Goal: Task Accomplishment & Management: Use online tool/utility

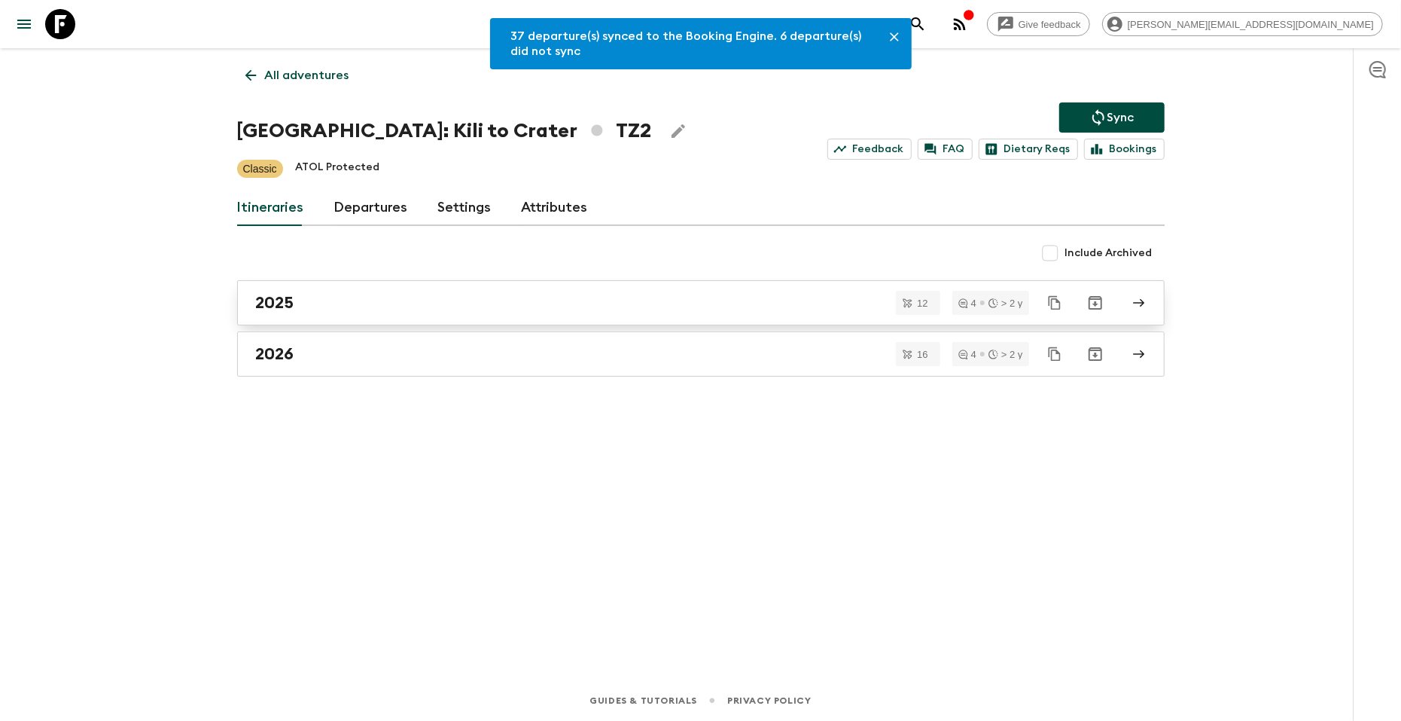
click at [290, 300] on h2 "2025" at bounding box center [275, 303] width 38 height 20
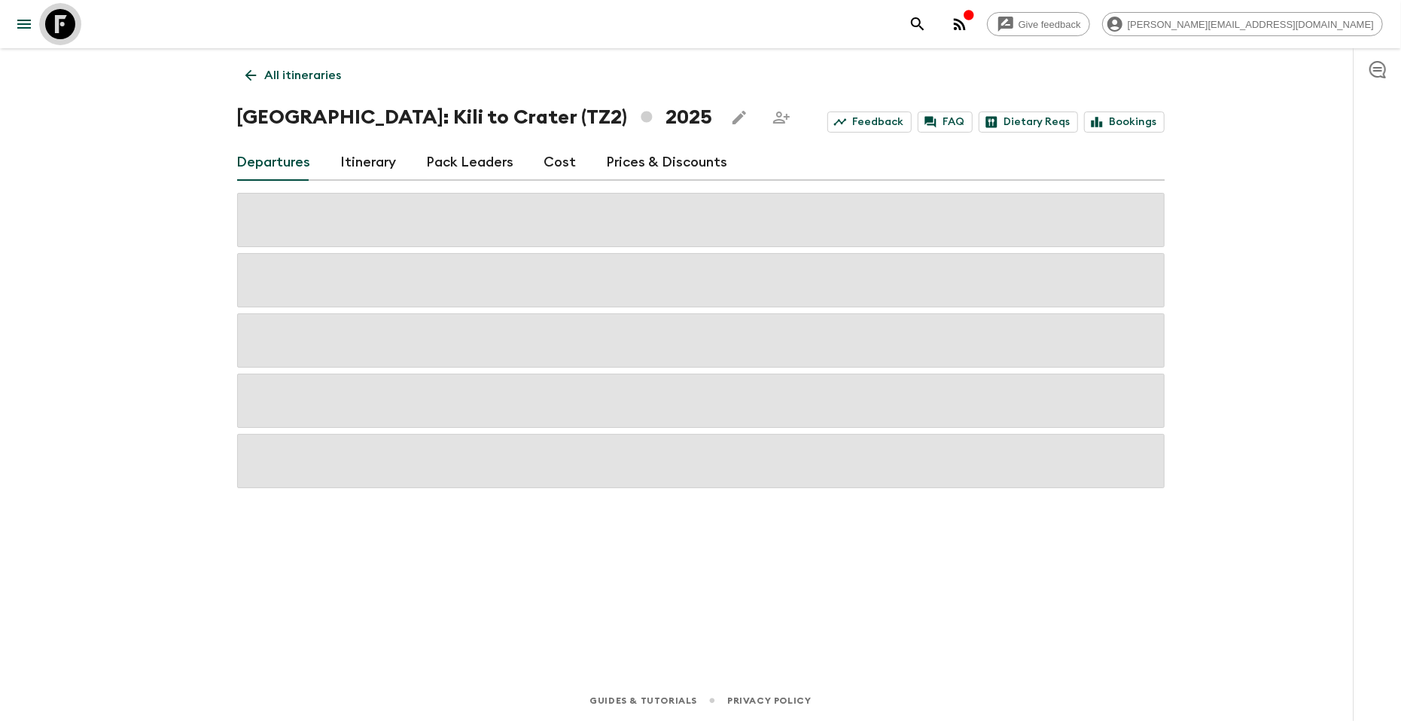
click at [50, 18] on icon at bounding box center [60, 24] width 30 height 30
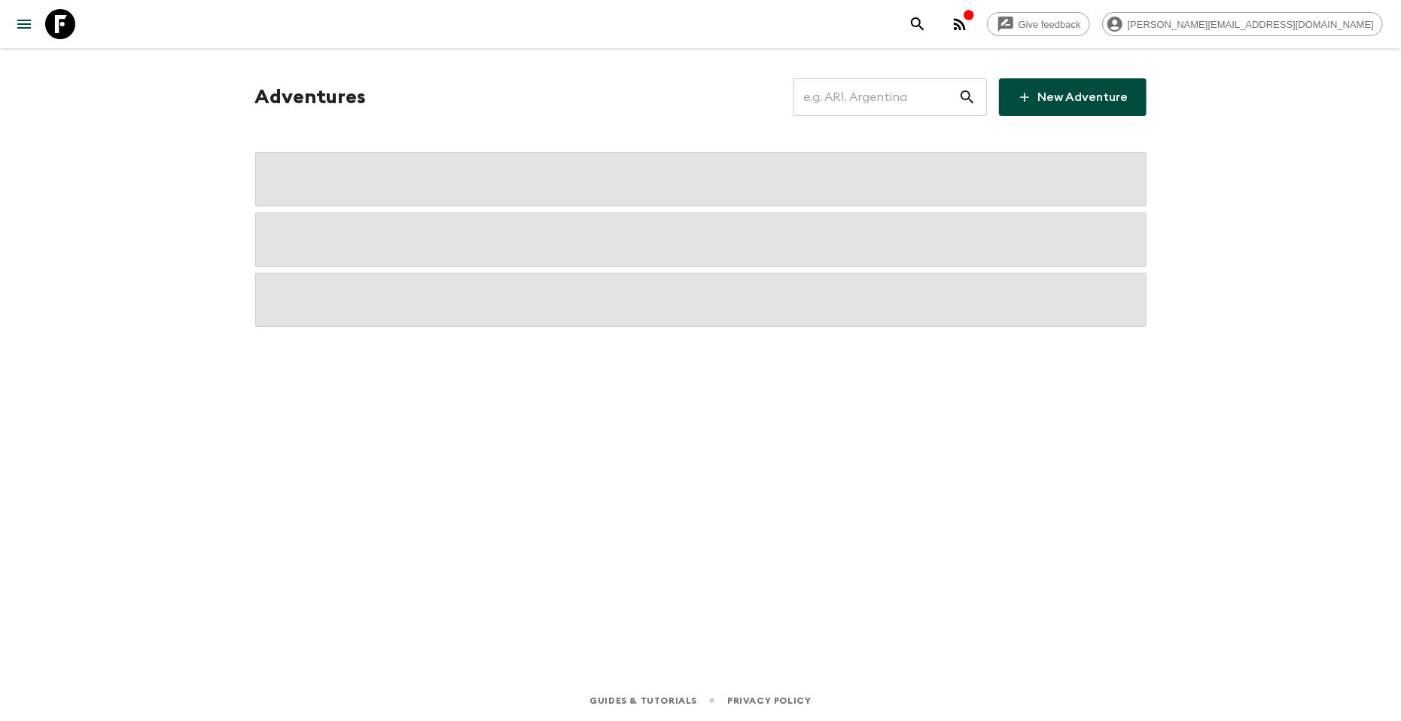
click at [855, 115] on input "text" at bounding box center [876, 97] width 165 height 42
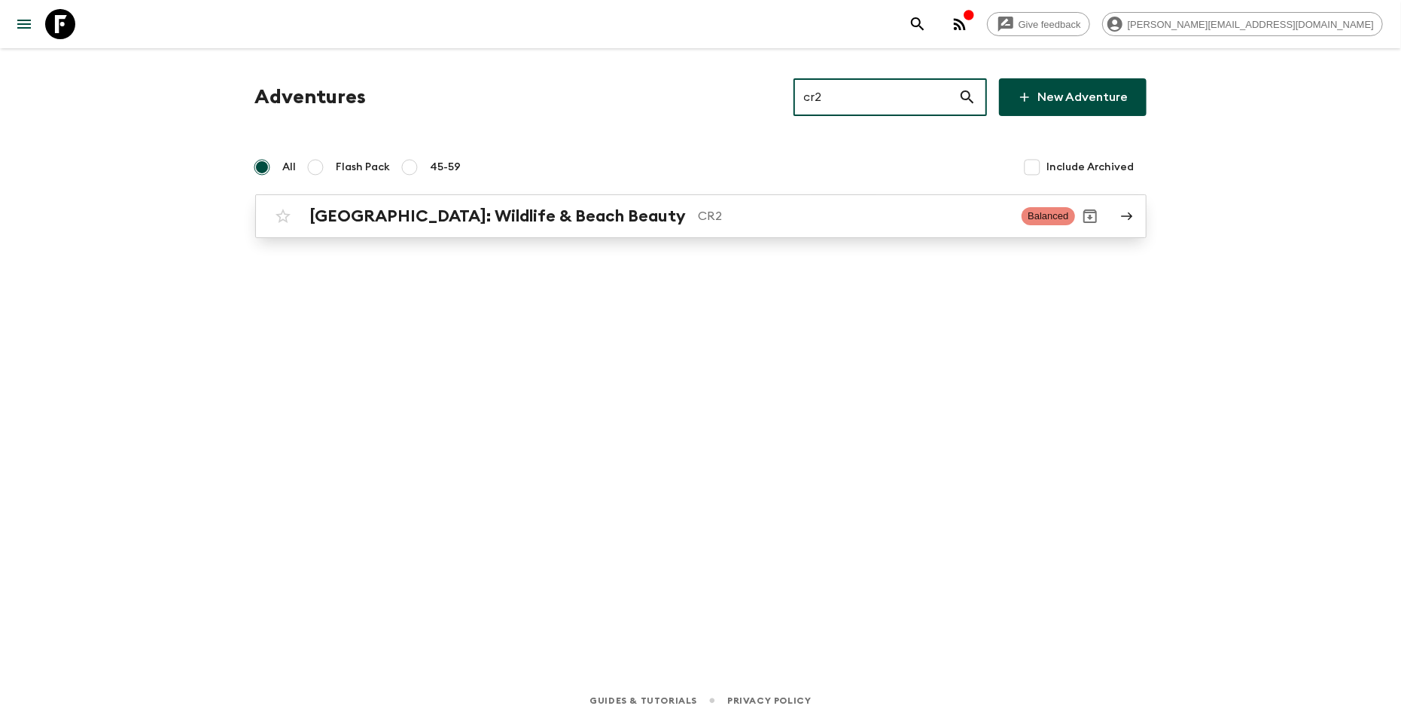
type input "cr2"
click at [693, 200] on link "[GEOGRAPHIC_DATA]: Wildlife & Beach Beauty CR2 Balanced" at bounding box center [700, 216] width 891 height 44
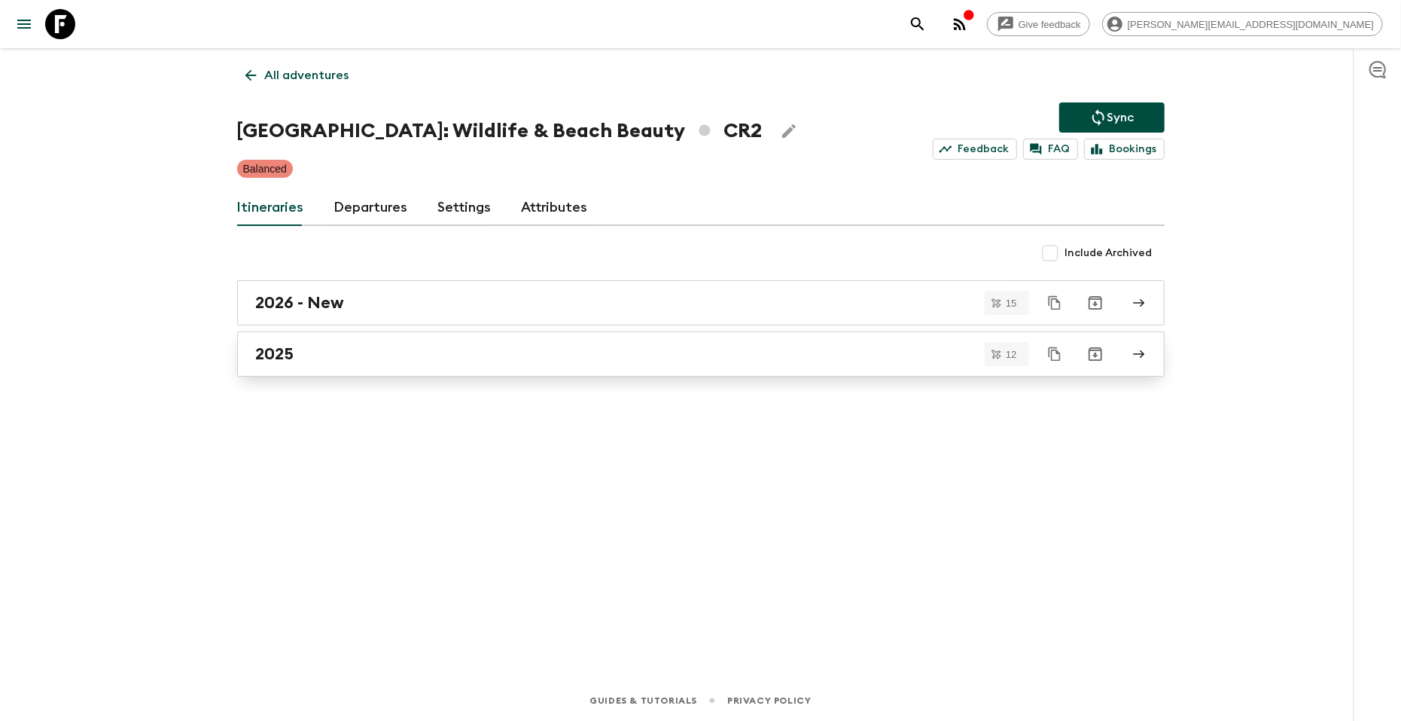
click at [387, 345] on div "2025" at bounding box center [686, 354] width 861 height 20
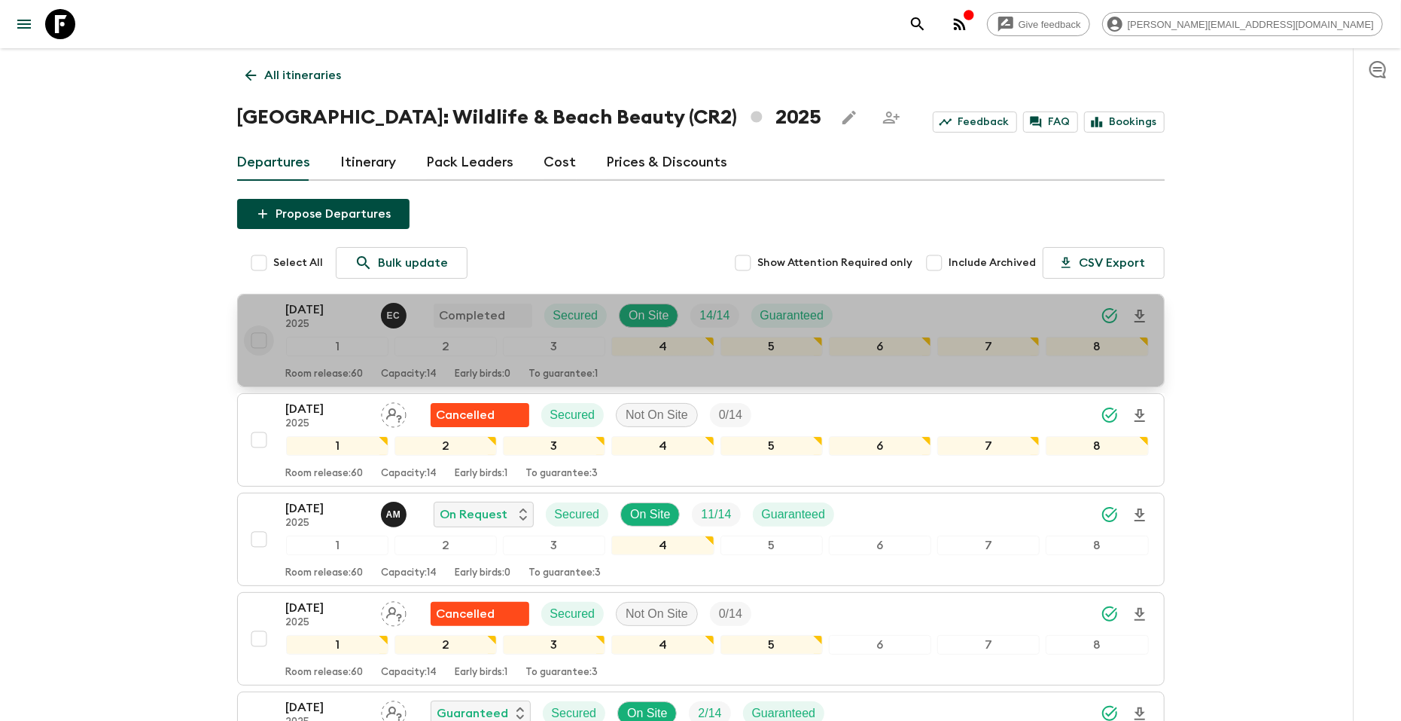
click at [261, 341] on input "checkbox" at bounding box center [259, 340] width 30 height 30
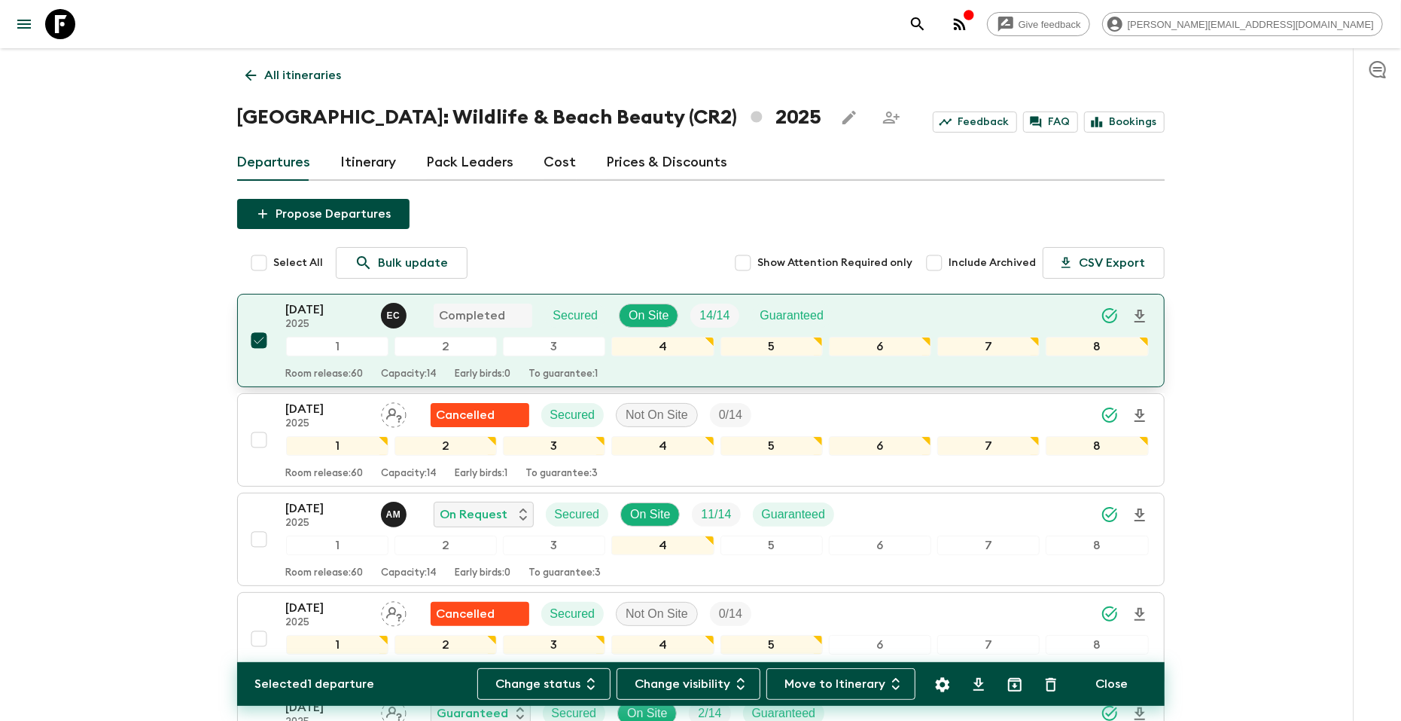
click at [258, 343] on input "checkbox" at bounding box center [259, 340] width 30 height 30
checkbox input "false"
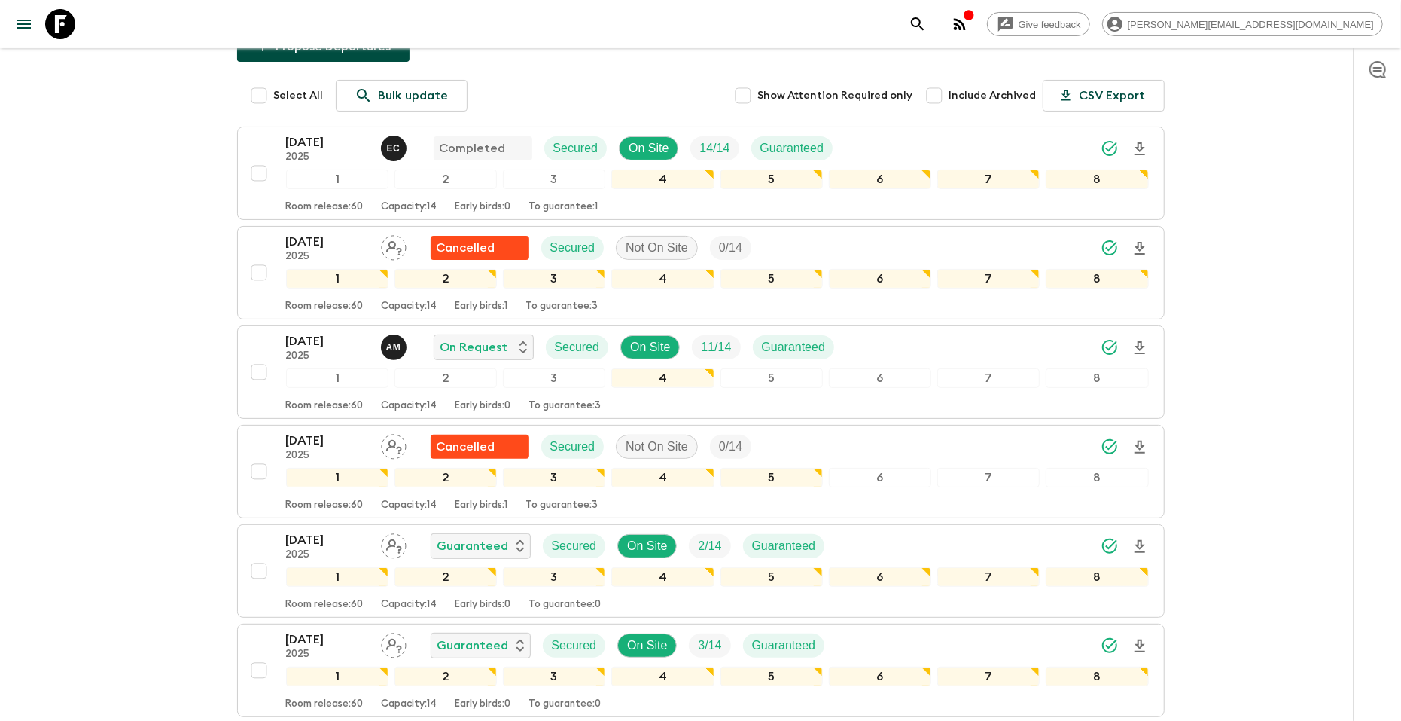
scroll to position [178, 0]
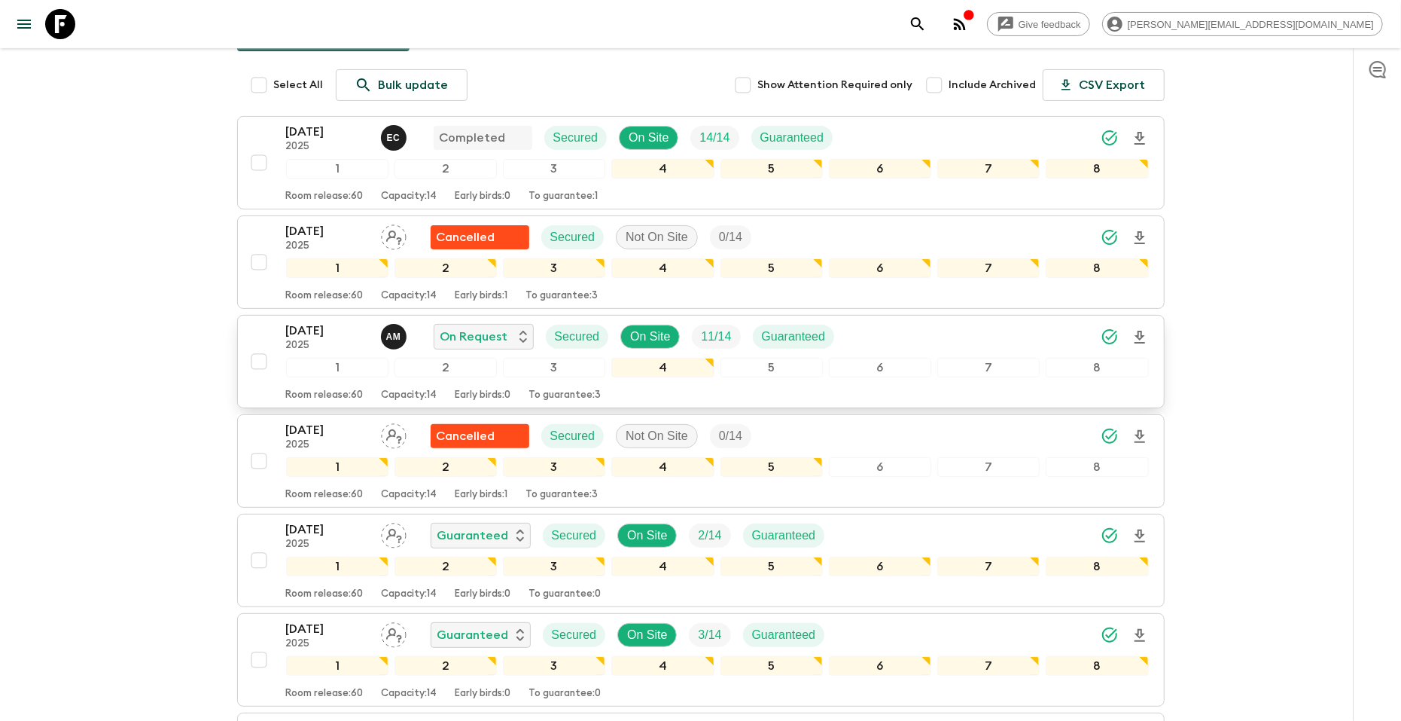
click at [1144, 335] on icon "Download Onboarding" at bounding box center [1140, 337] width 18 height 18
click at [292, 334] on p "[DATE]" at bounding box center [327, 331] width 83 height 18
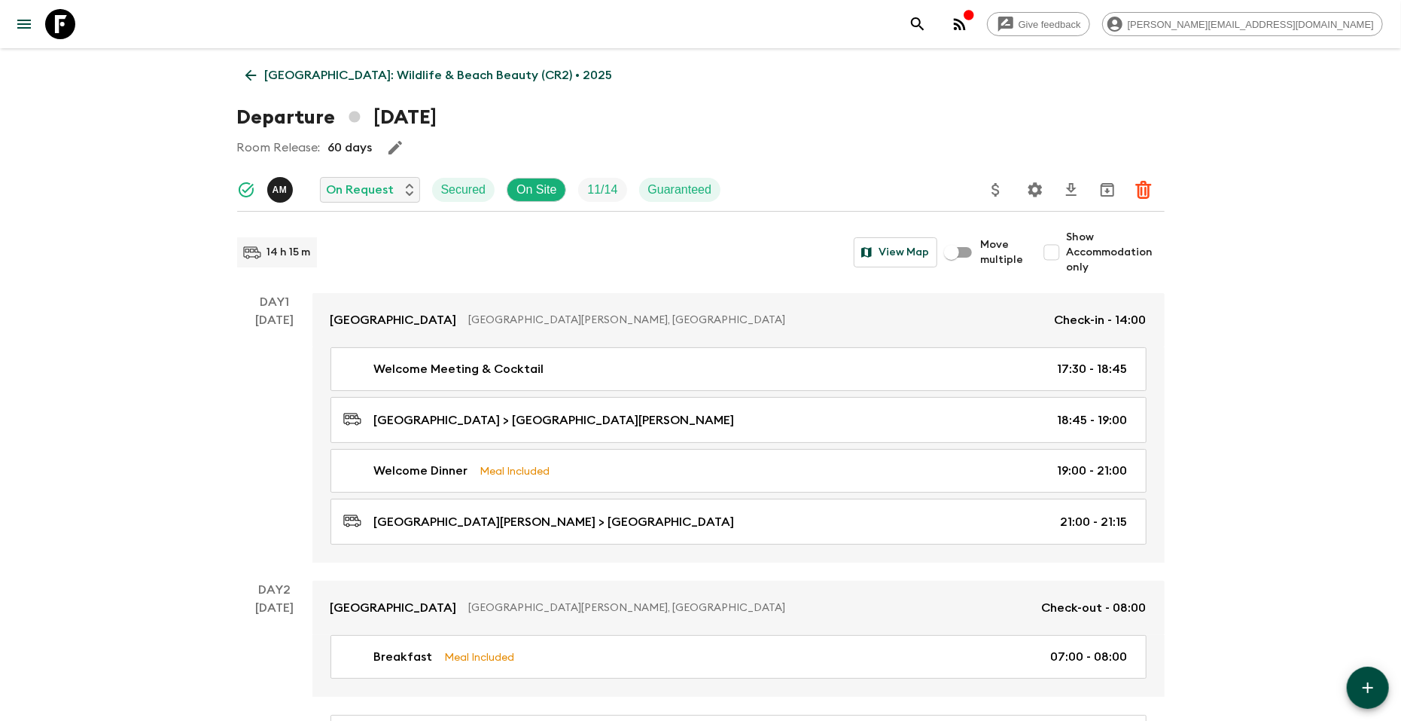
click at [1042, 194] on icon "Settings" at bounding box center [1035, 190] width 18 height 18
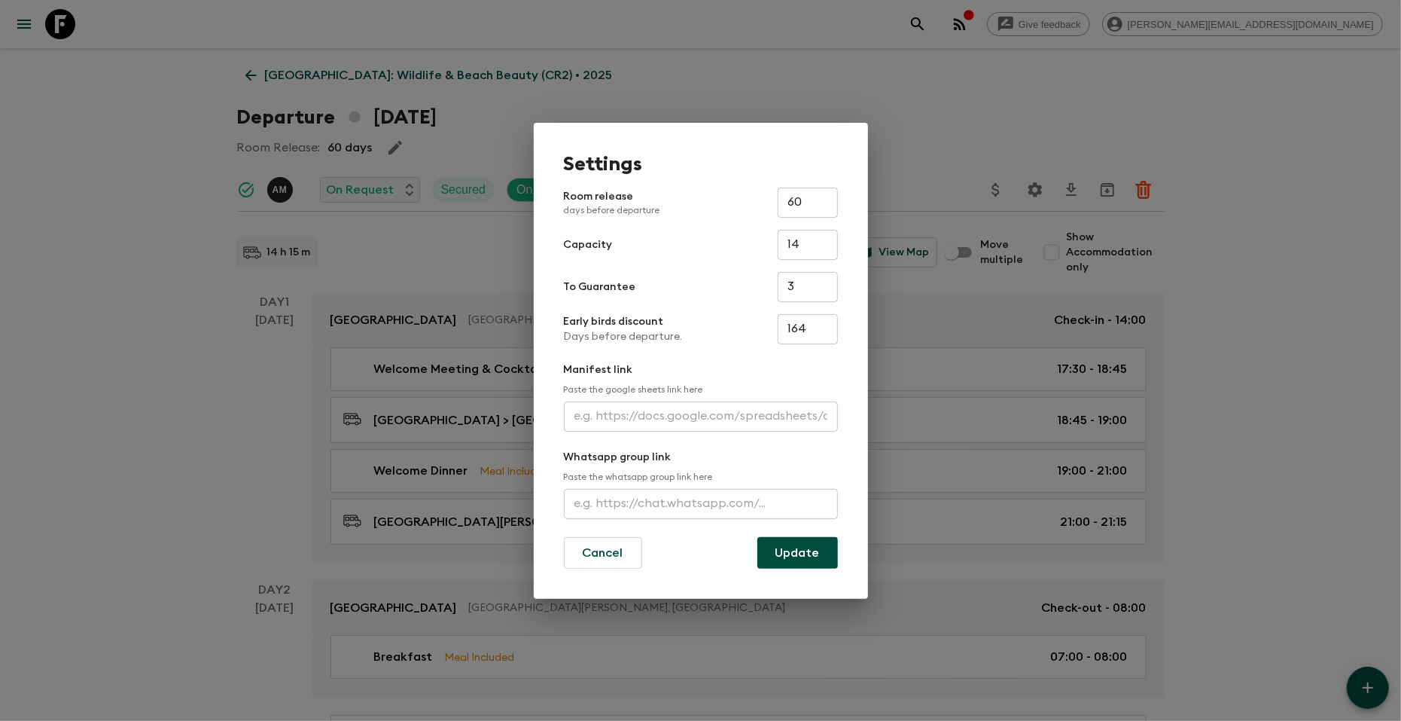
click at [712, 412] on input "text" at bounding box center [701, 416] width 274 height 30
paste input "[EMAIL_ADDRESS][DOMAIN_NAME]"
type input "[EMAIL_ADDRESS][DOMAIN_NAME]"
paste input "[URL][DOMAIN_NAME]"
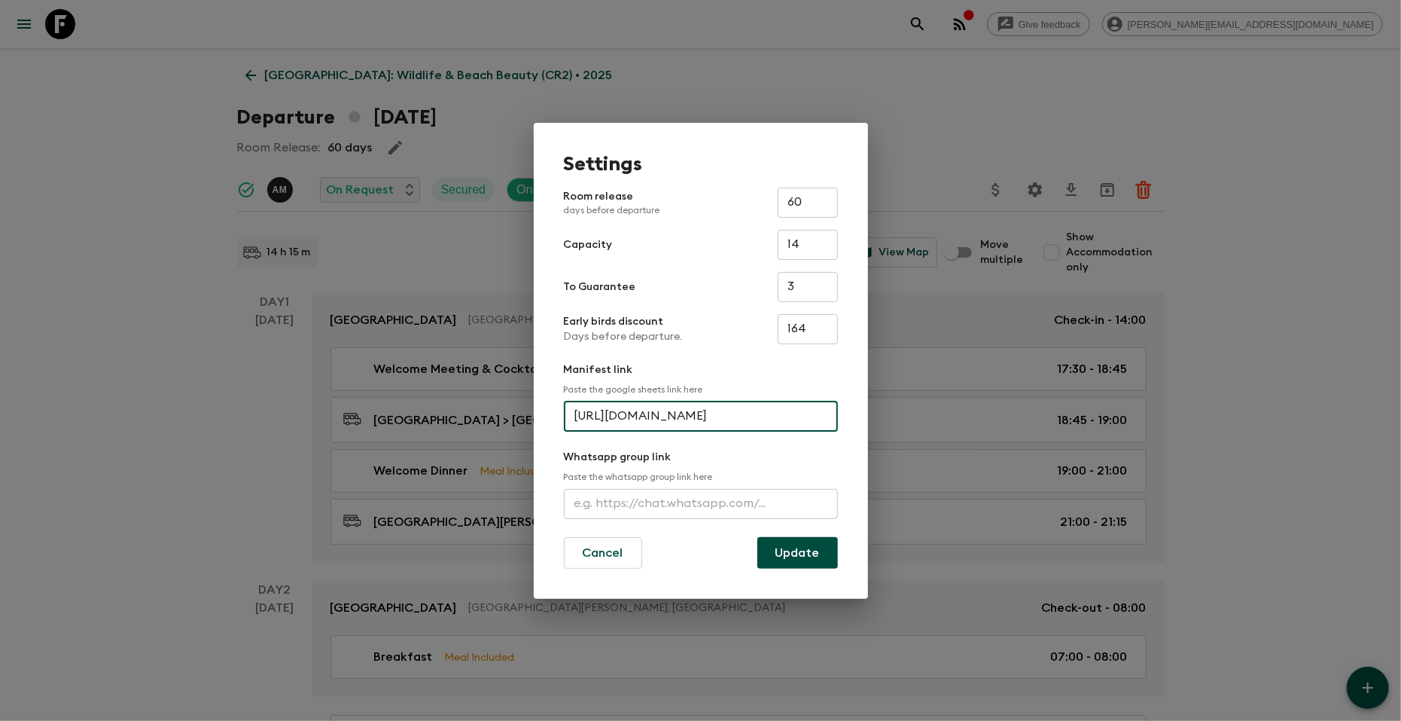
type input "[URL][DOMAIN_NAME]"
click at [788, 550] on button "Update" at bounding box center [797, 553] width 81 height 32
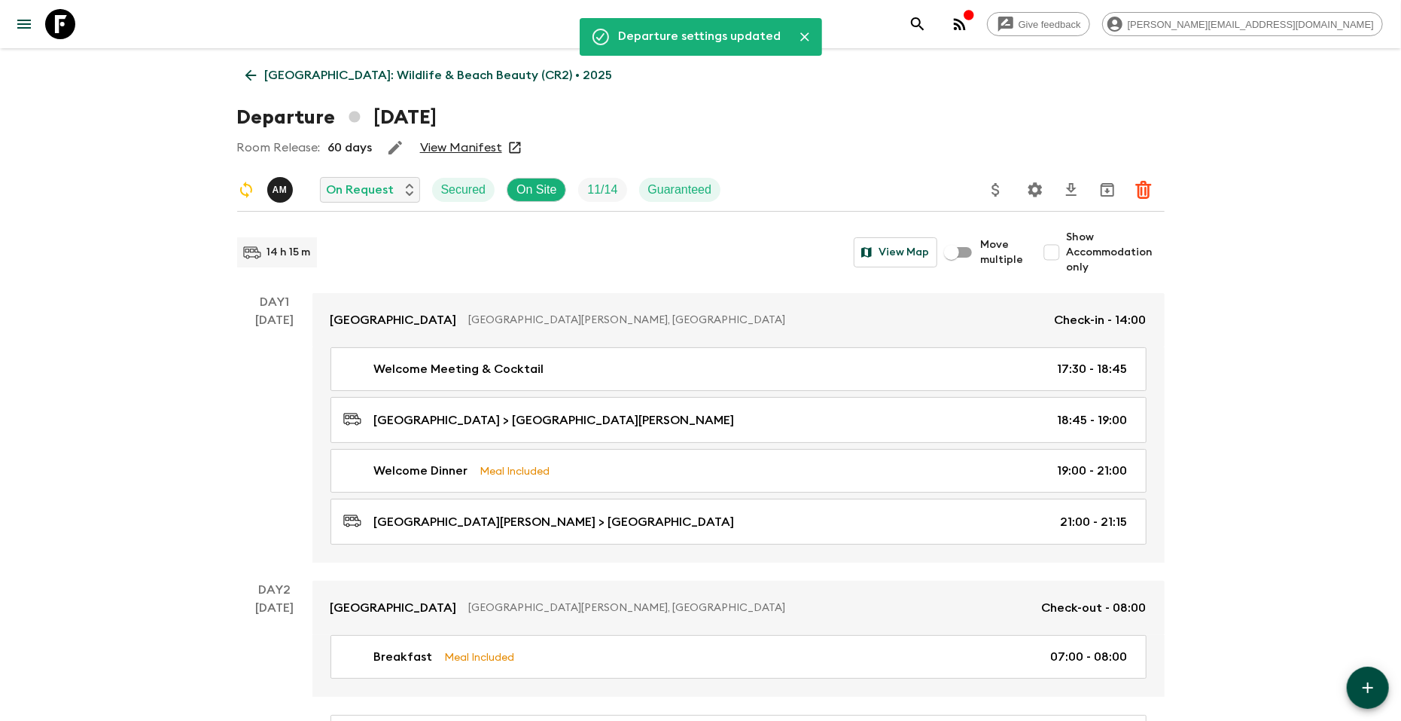
click at [52, 16] on icon at bounding box center [60, 24] width 30 height 30
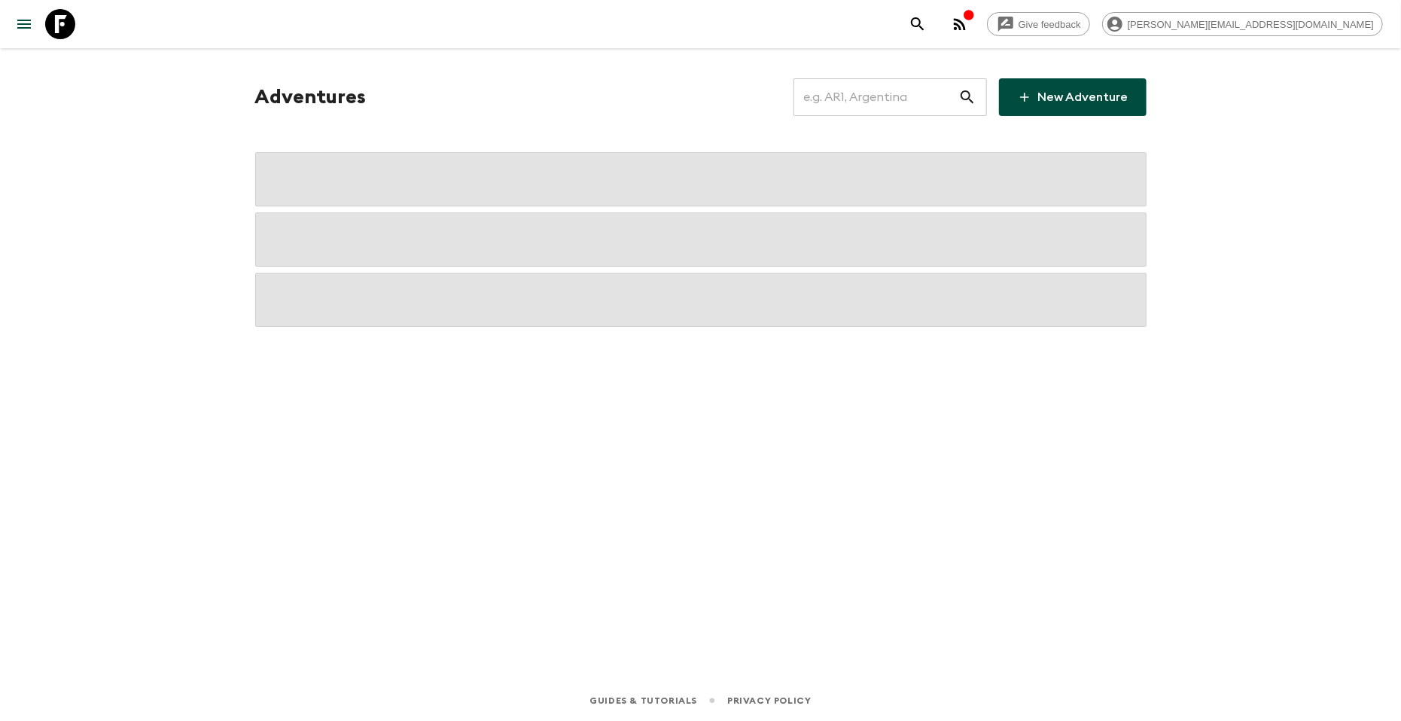
click at [851, 96] on input "text" at bounding box center [876, 97] width 165 height 42
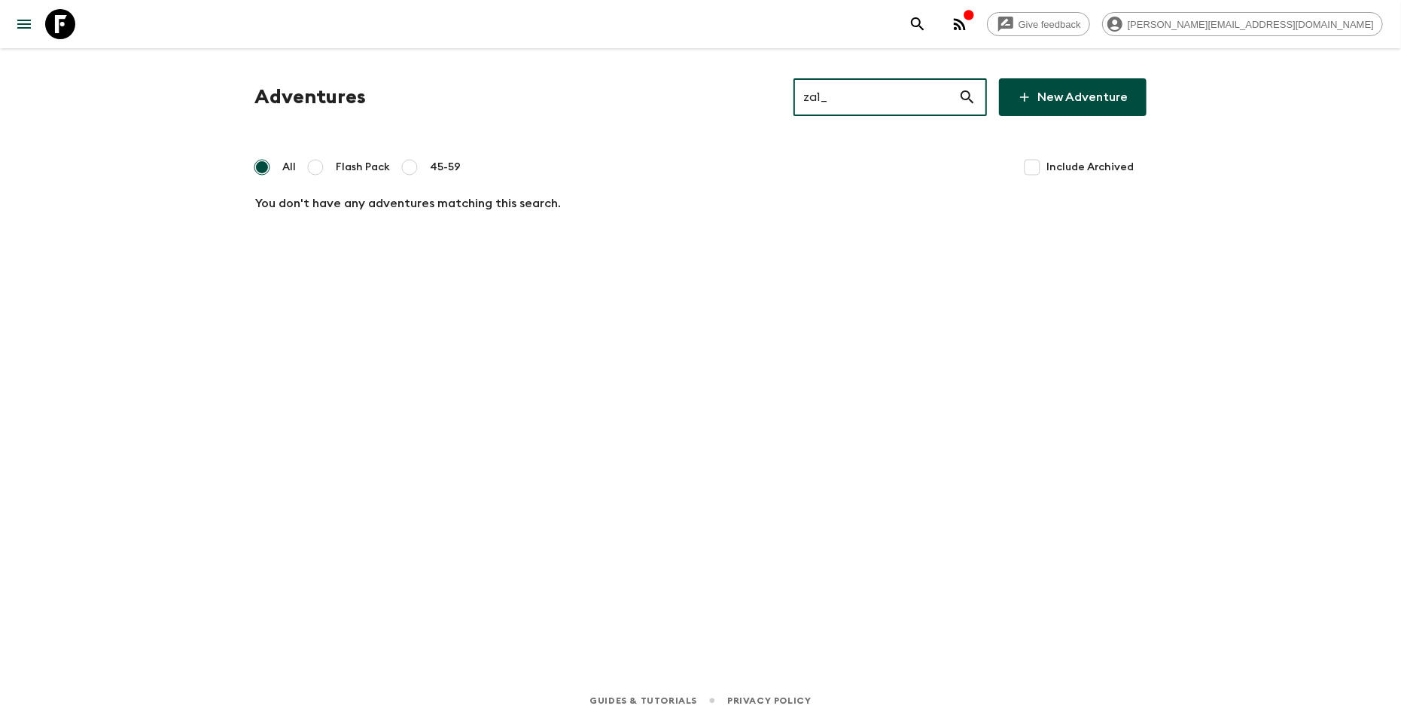
type input "za1"
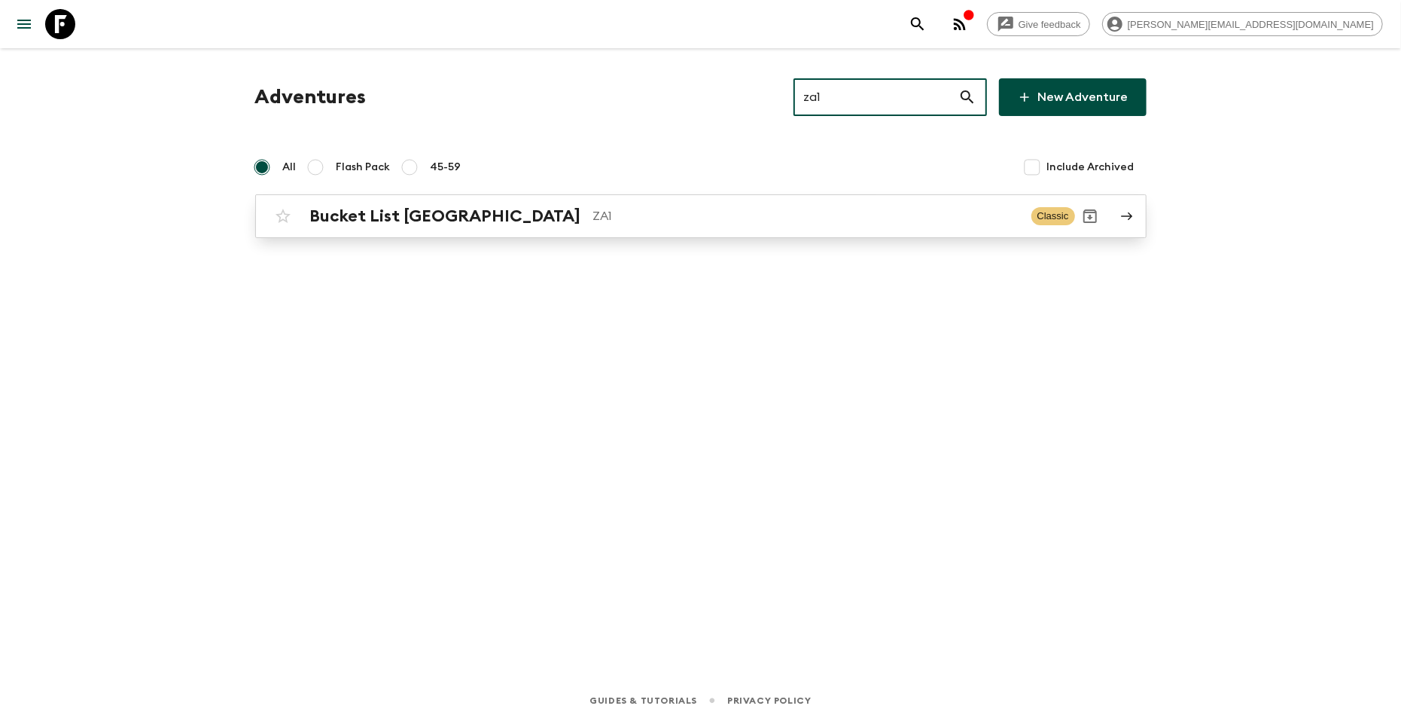
click at [578, 233] on link "Bucket List [GEOGRAPHIC_DATA] ZA1 Classic" at bounding box center [700, 216] width 891 height 44
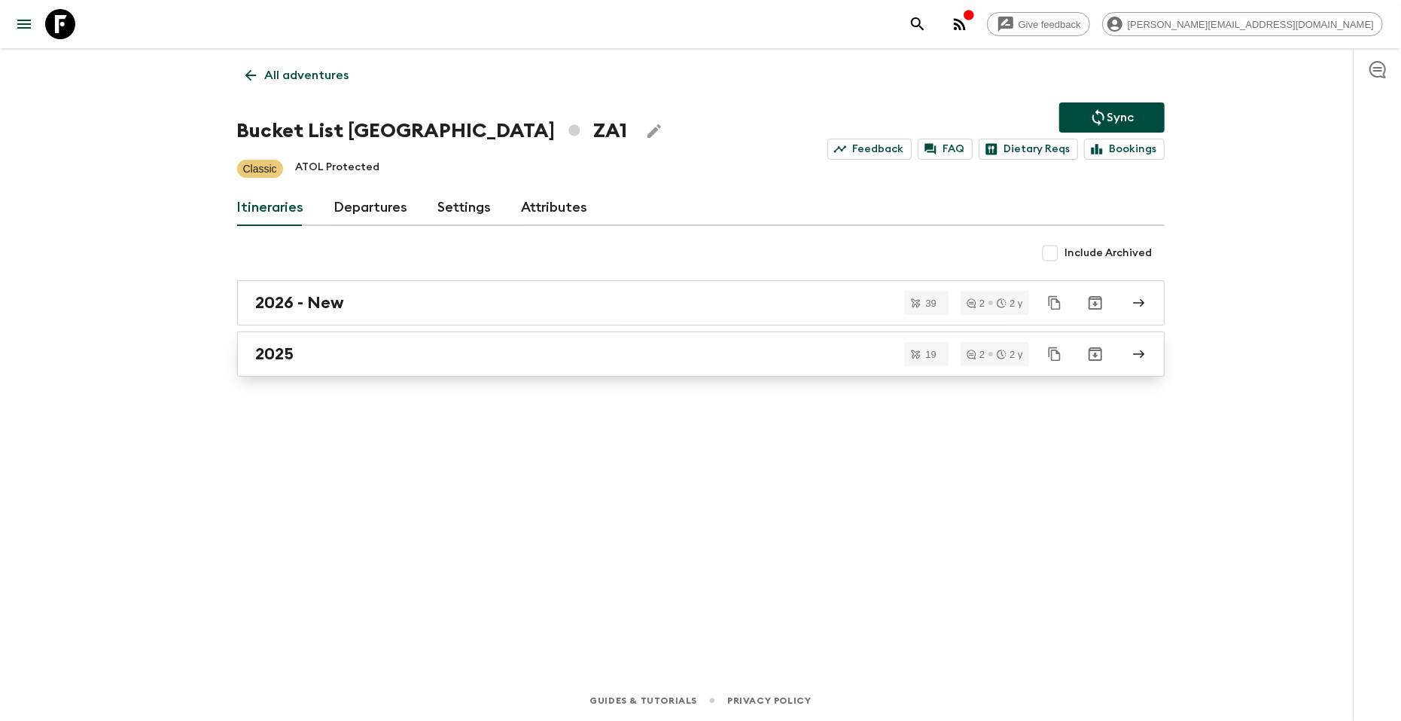
click at [295, 354] on div "2025" at bounding box center [686, 354] width 861 height 20
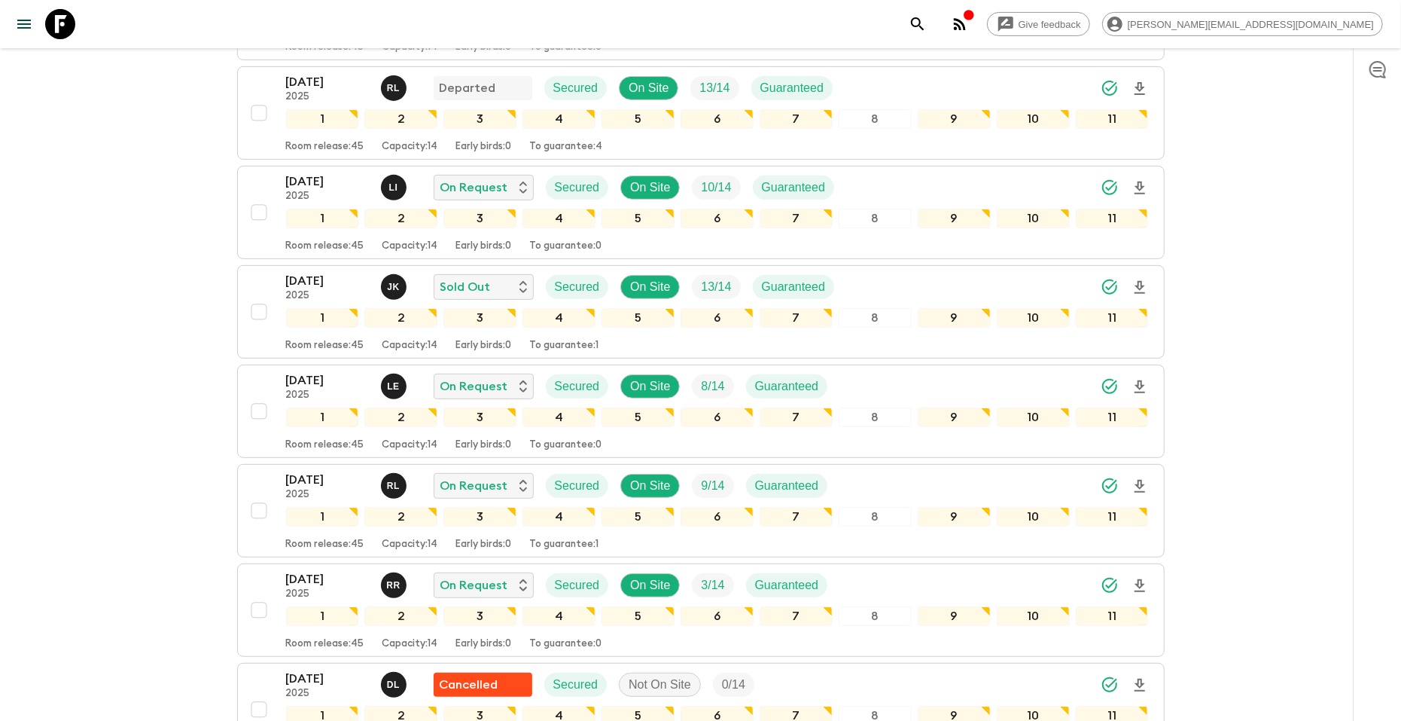
scroll to position [358, 0]
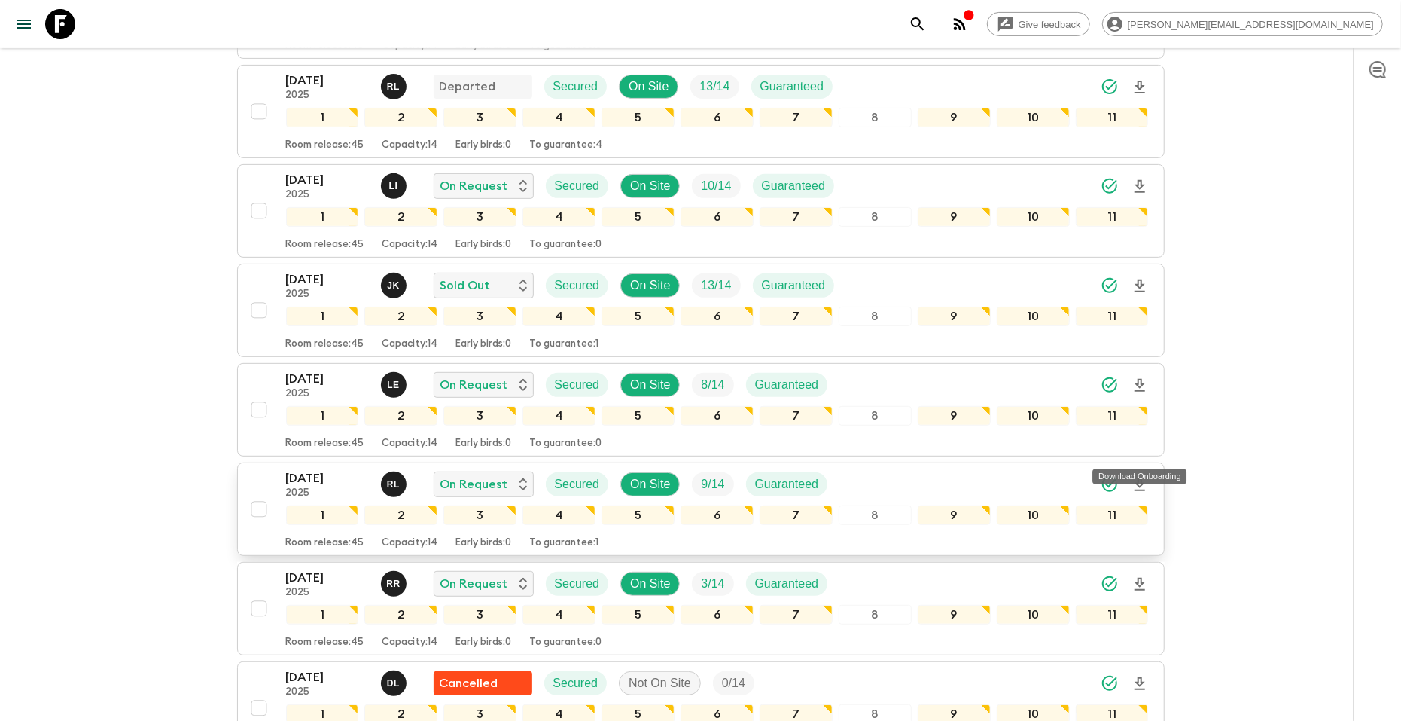
click at [1136, 476] on icon "Download Onboarding" at bounding box center [1140, 485] width 18 height 18
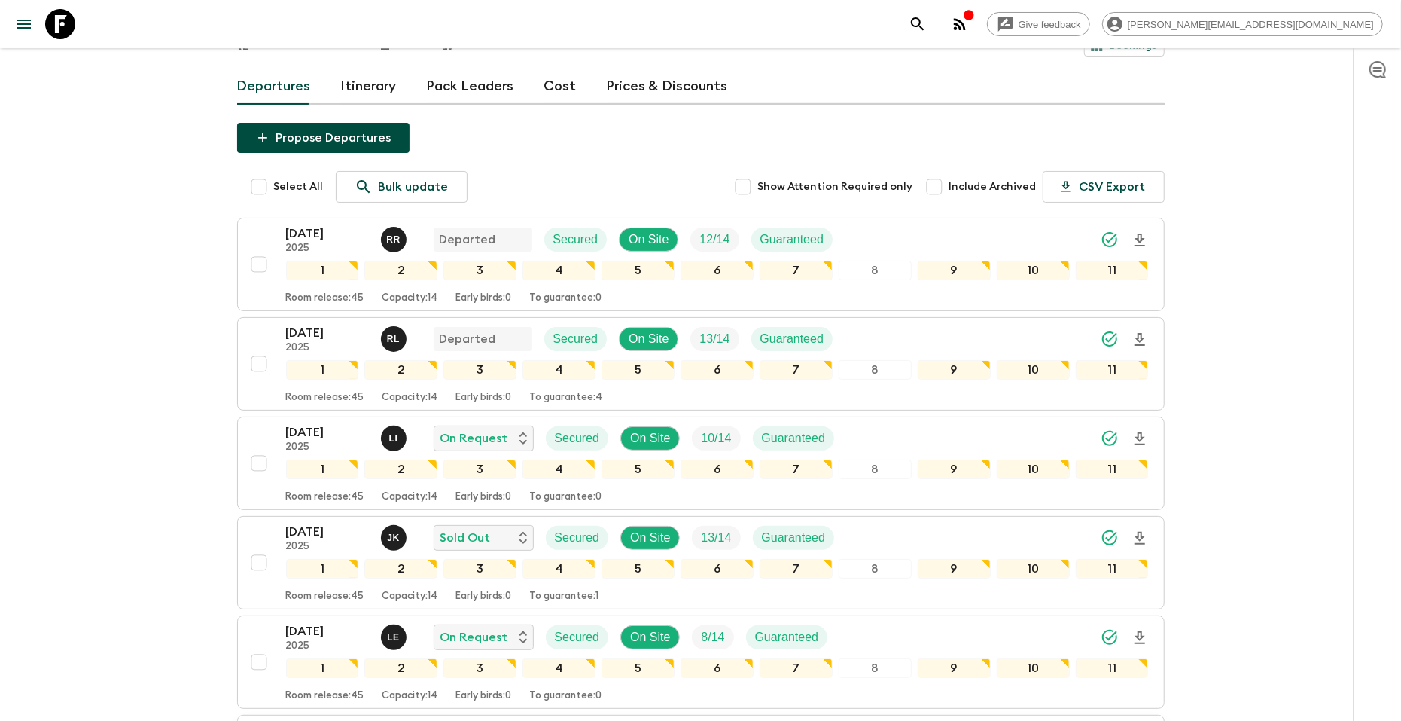
scroll to position [0, 0]
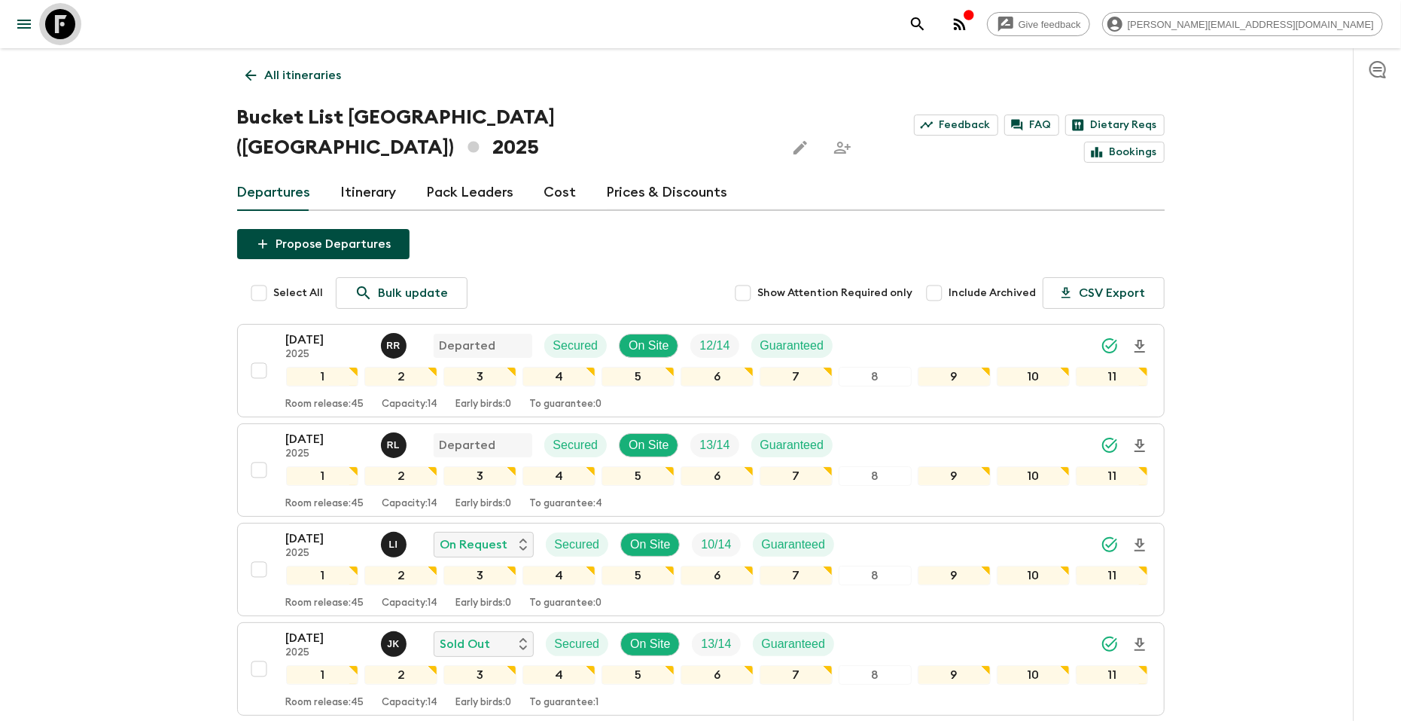
click at [57, 26] on icon at bounding box center [60, 24] width 30 height 30
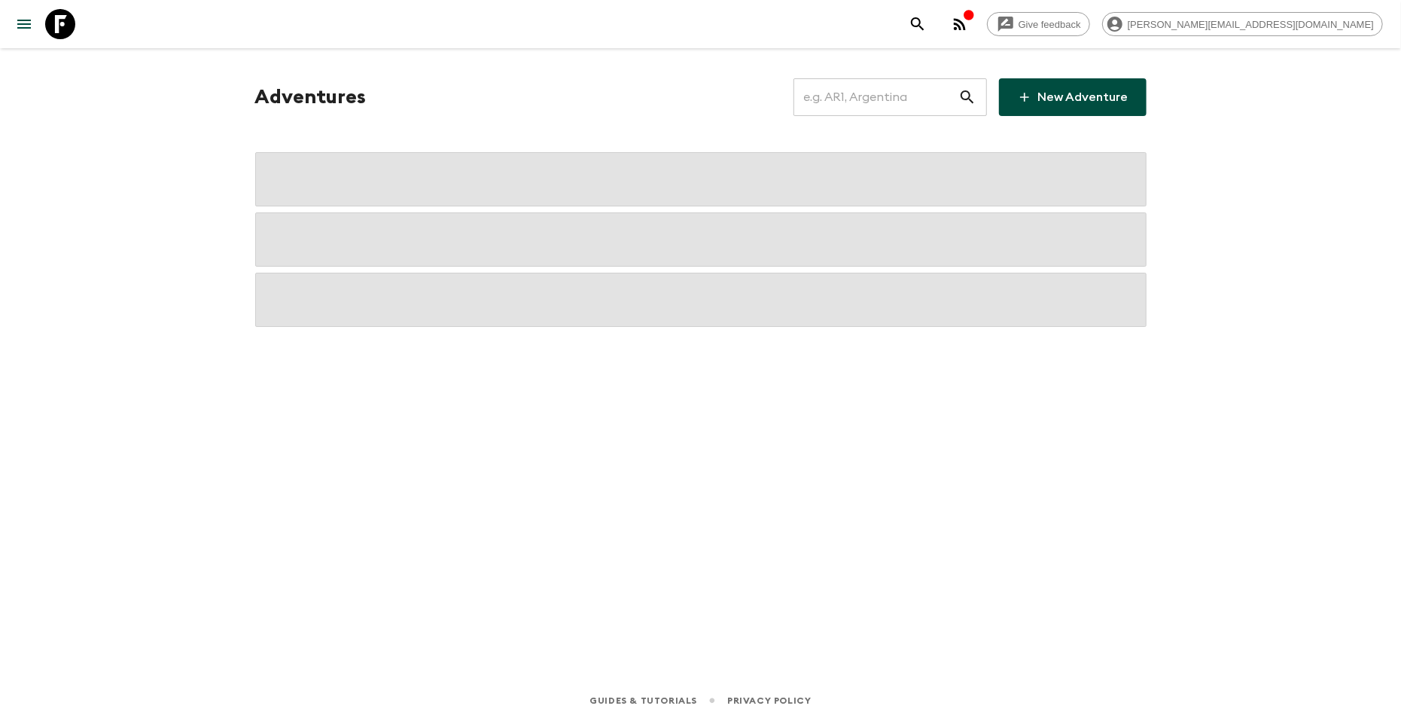
click at [834, 78] on input "text" at bounding box center [876, 97] width 165 height 42
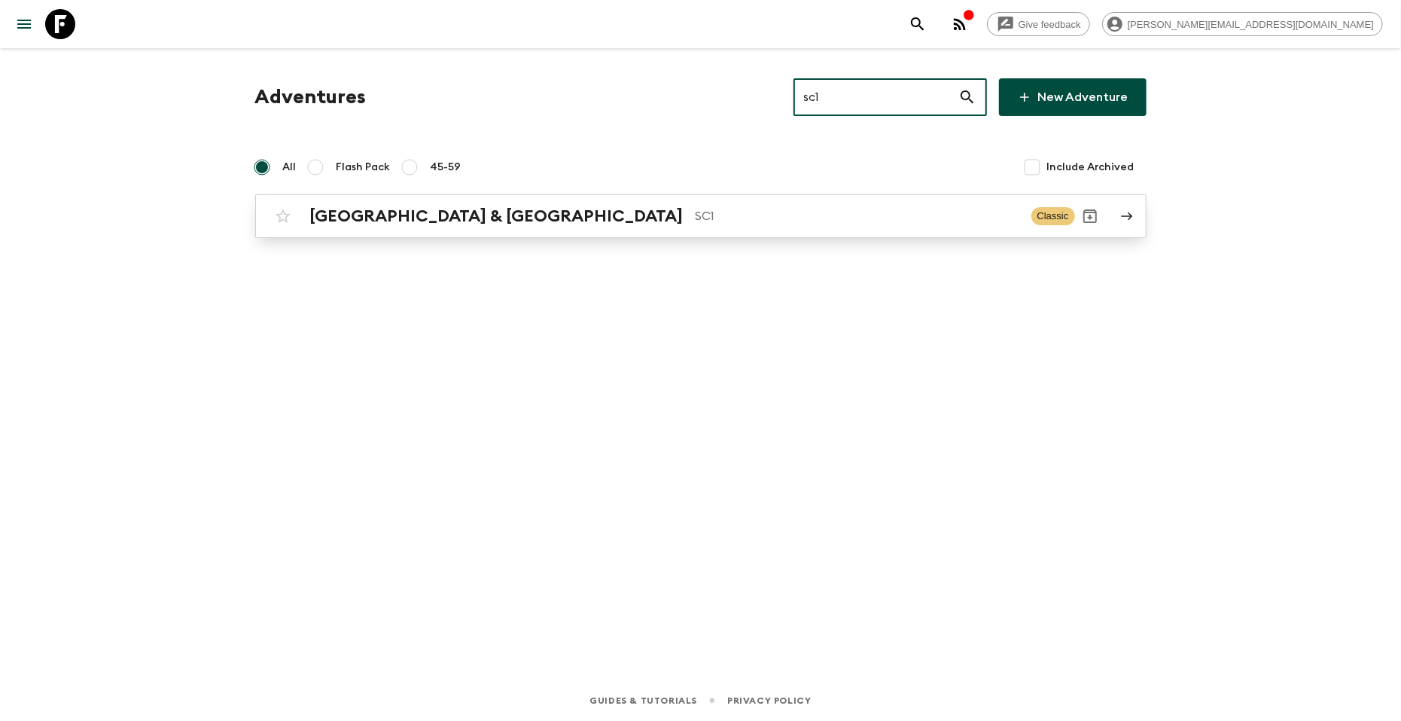
type input "sc1"
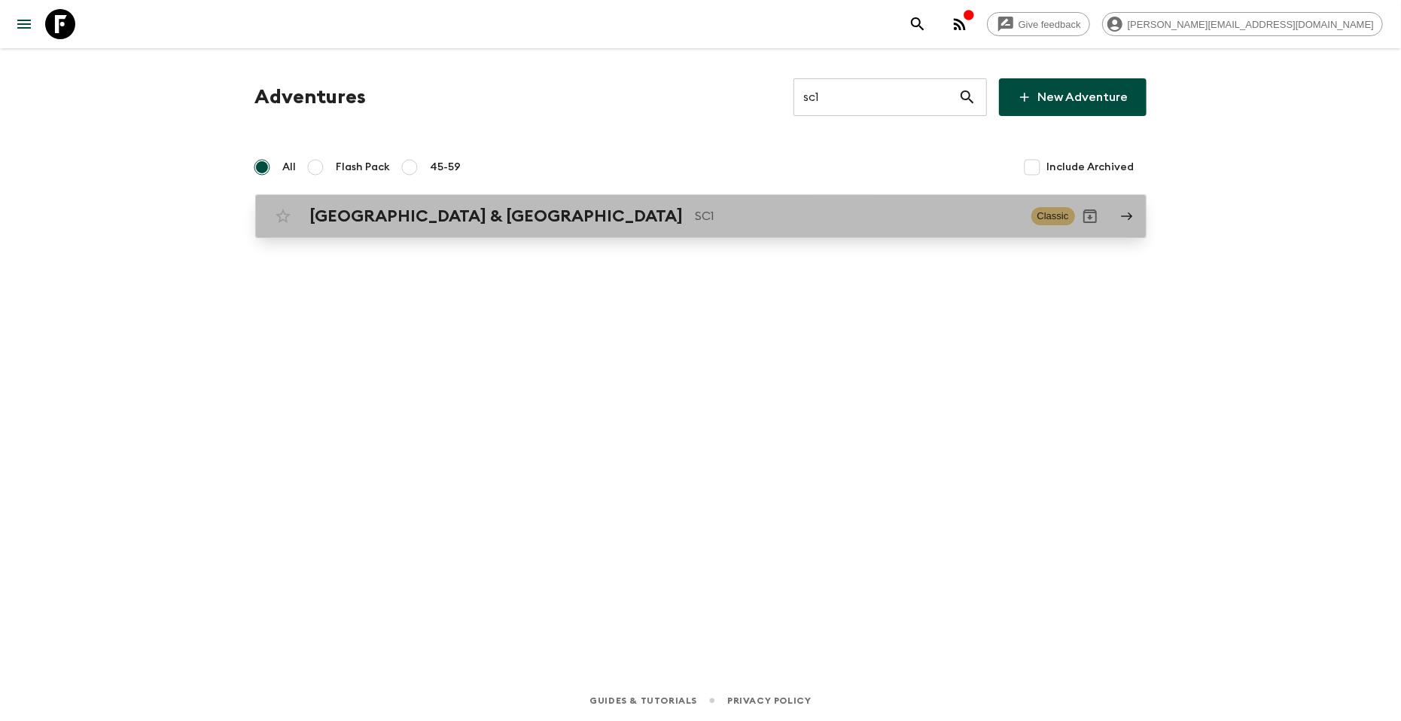
click at [696, 218] on p "SC1" at bounding box center [858, 216] width 324 height 18
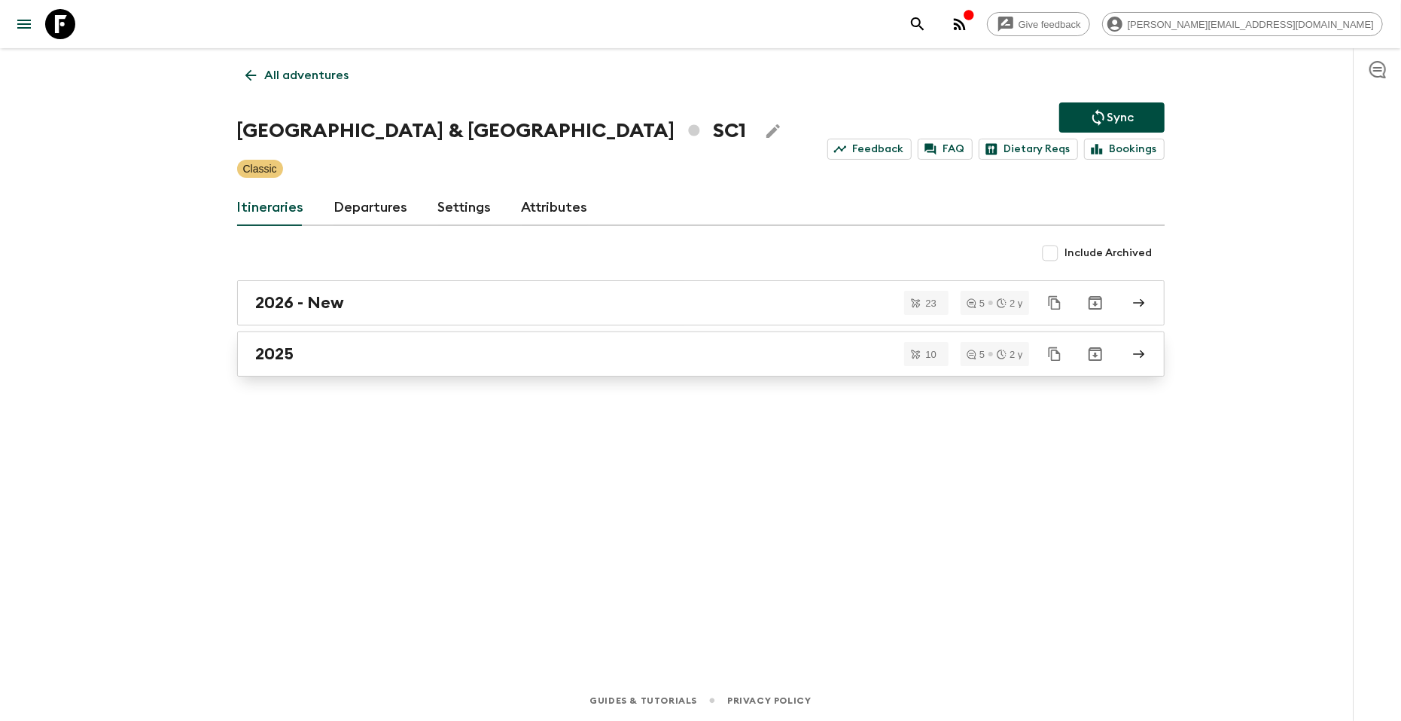
click at [422, 349] on div "2025" at bounding box center [686, 354] width 861 height 20
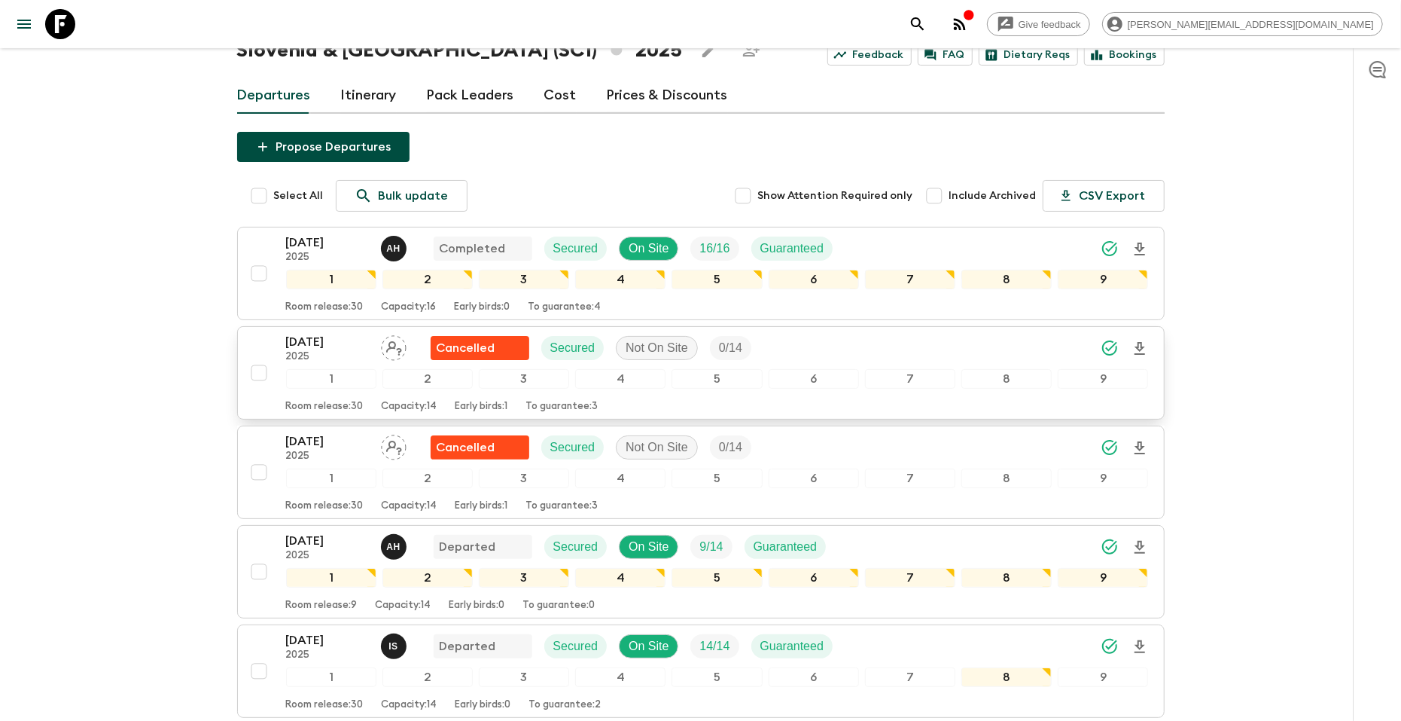
scroll to position [182, 0]
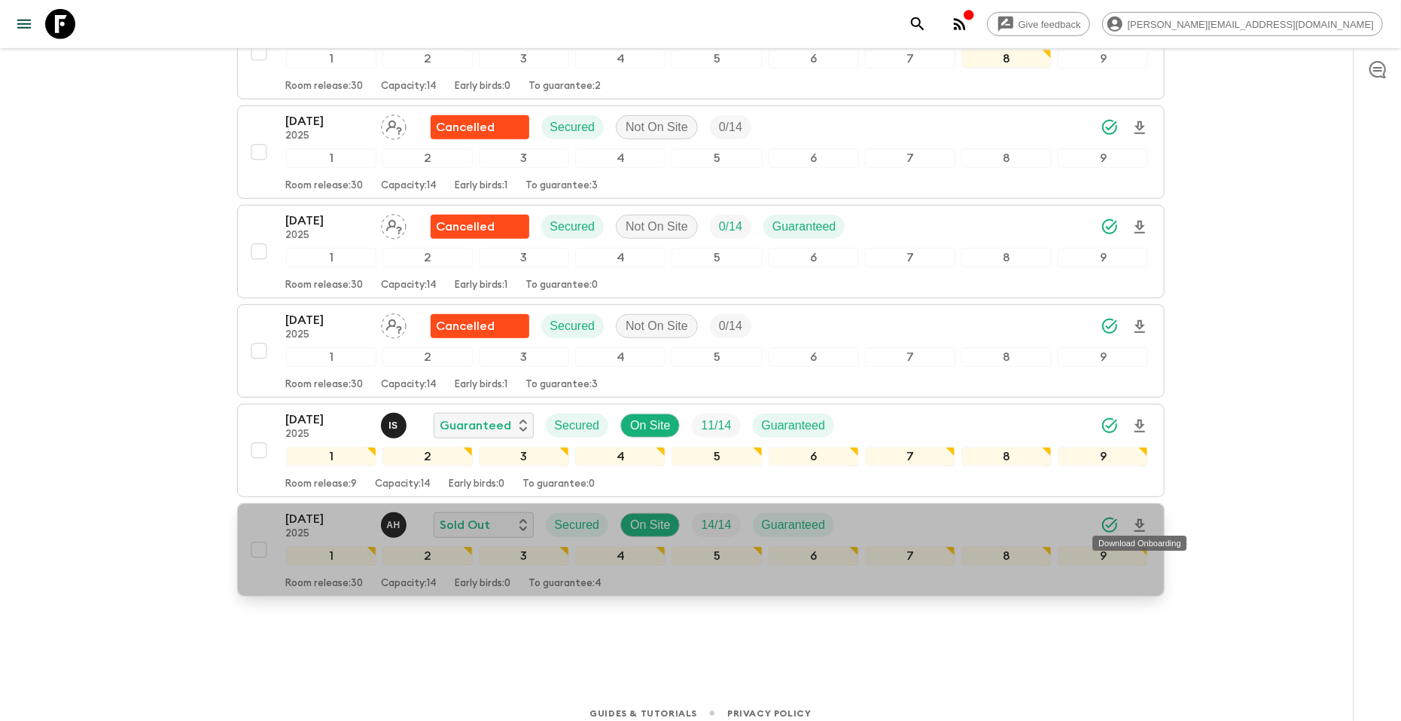
click at [1138, 517] on icon "Download Onboarding" at bounding box center [1140, 526] width 18 height 18
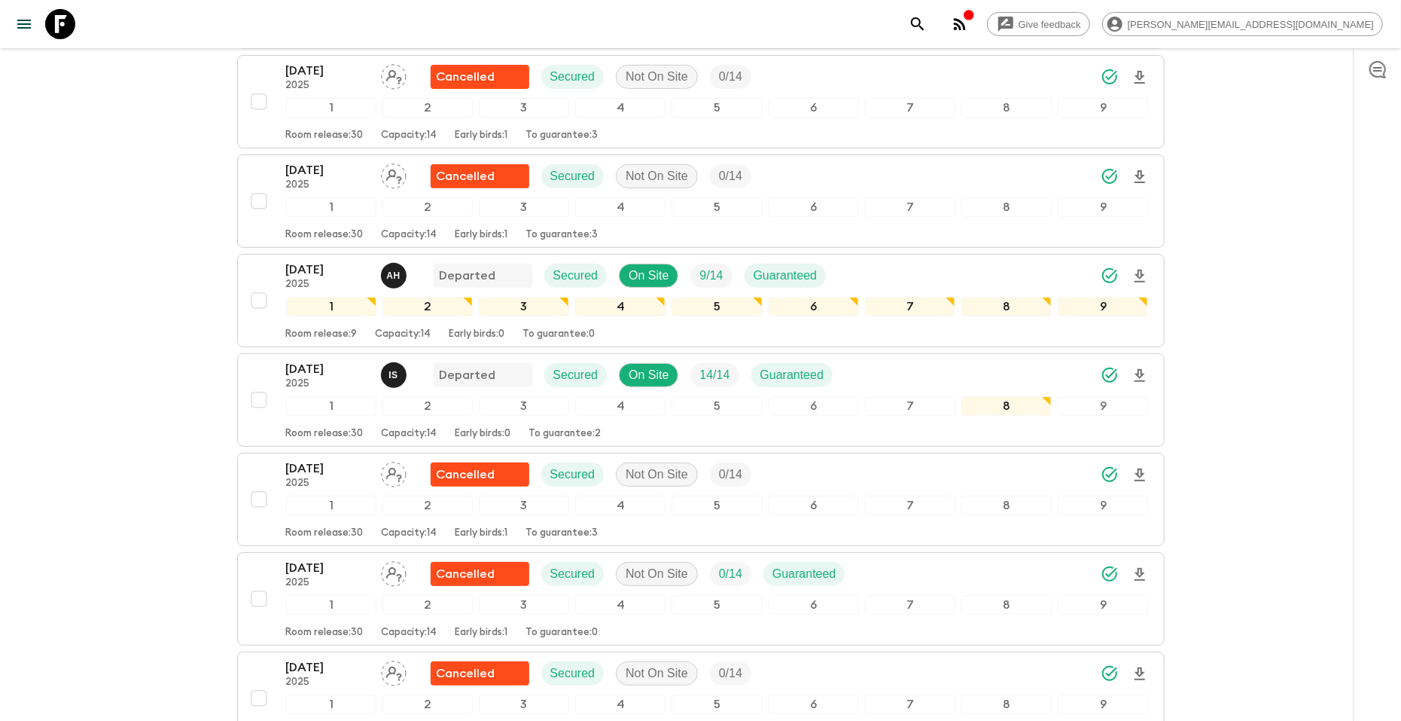
scroll to position [166, 0]
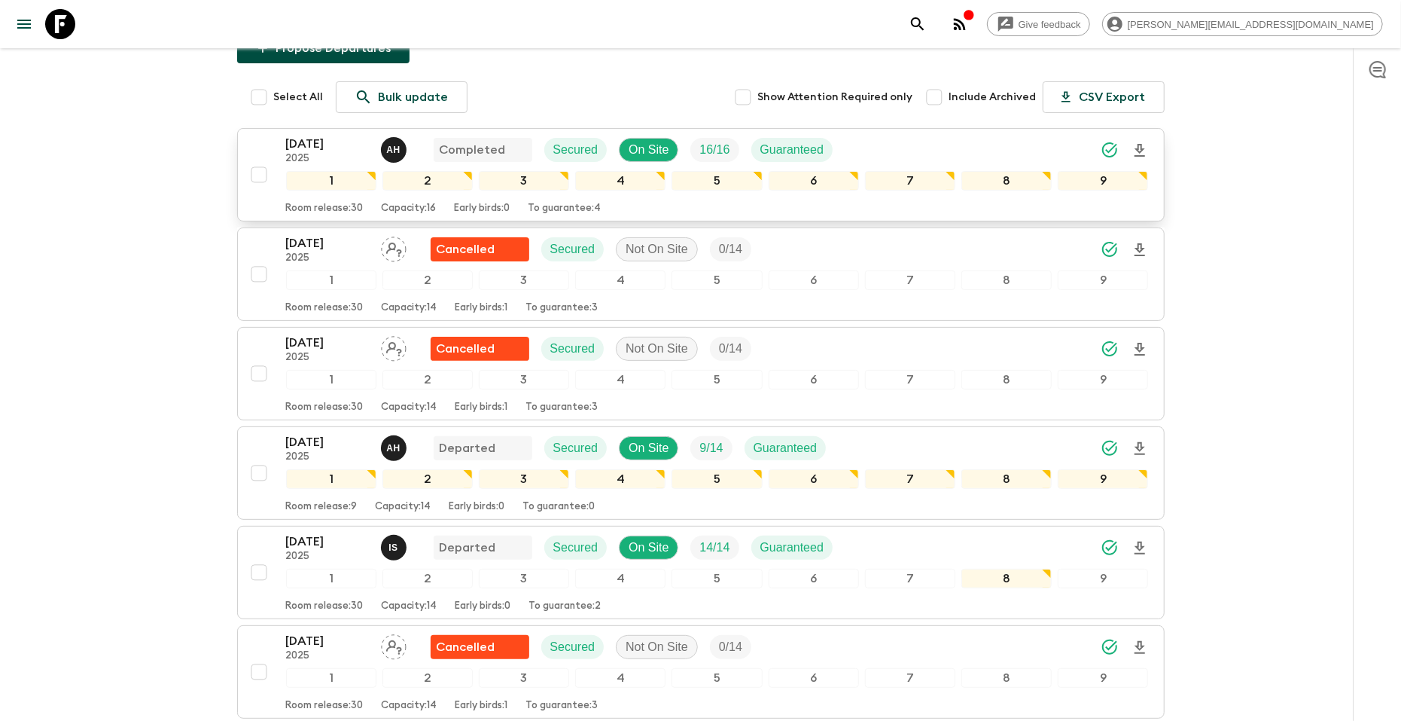
click at [258, 175] on input "checkbox" at bounding box center [259, 175] width 30 height 30
checkbox input "true"
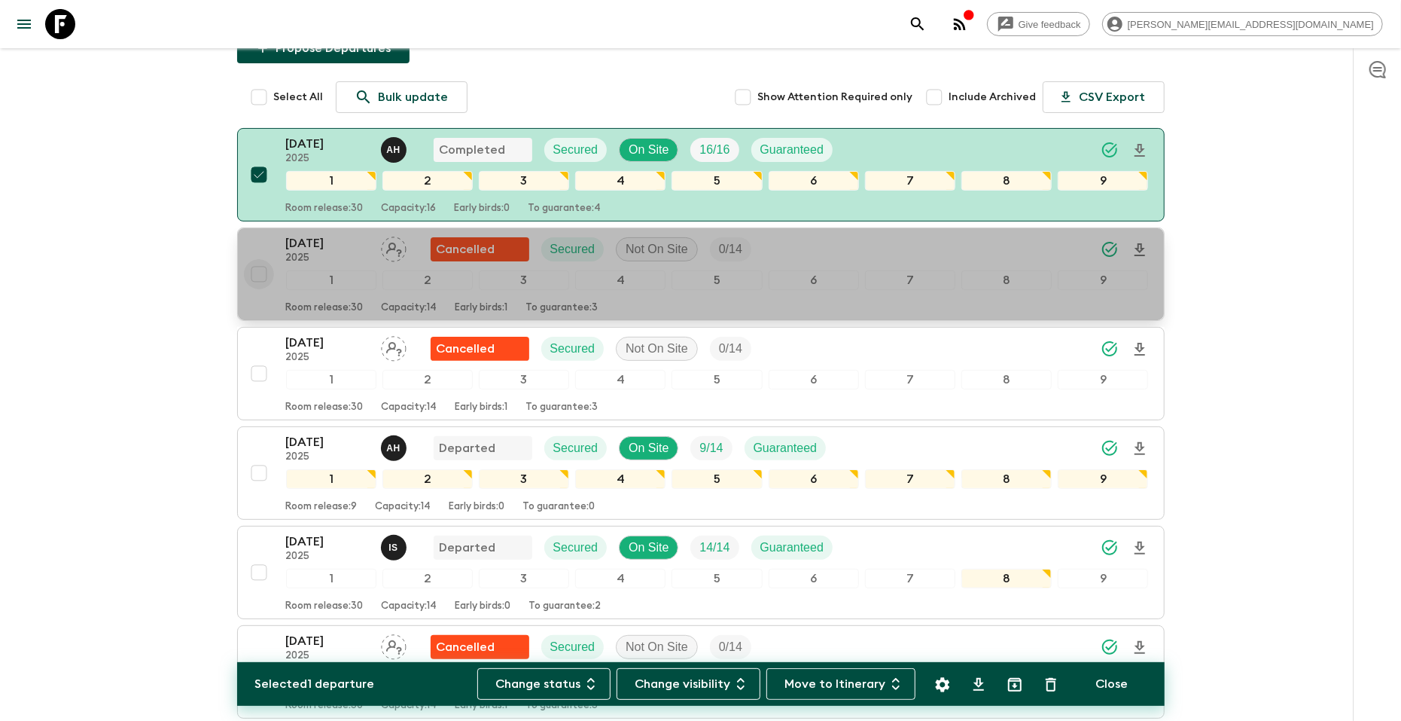
click at [259, 272] on input "checkbox" at bounding box center [259, 274] width 30 height 30
checkbox input "true"
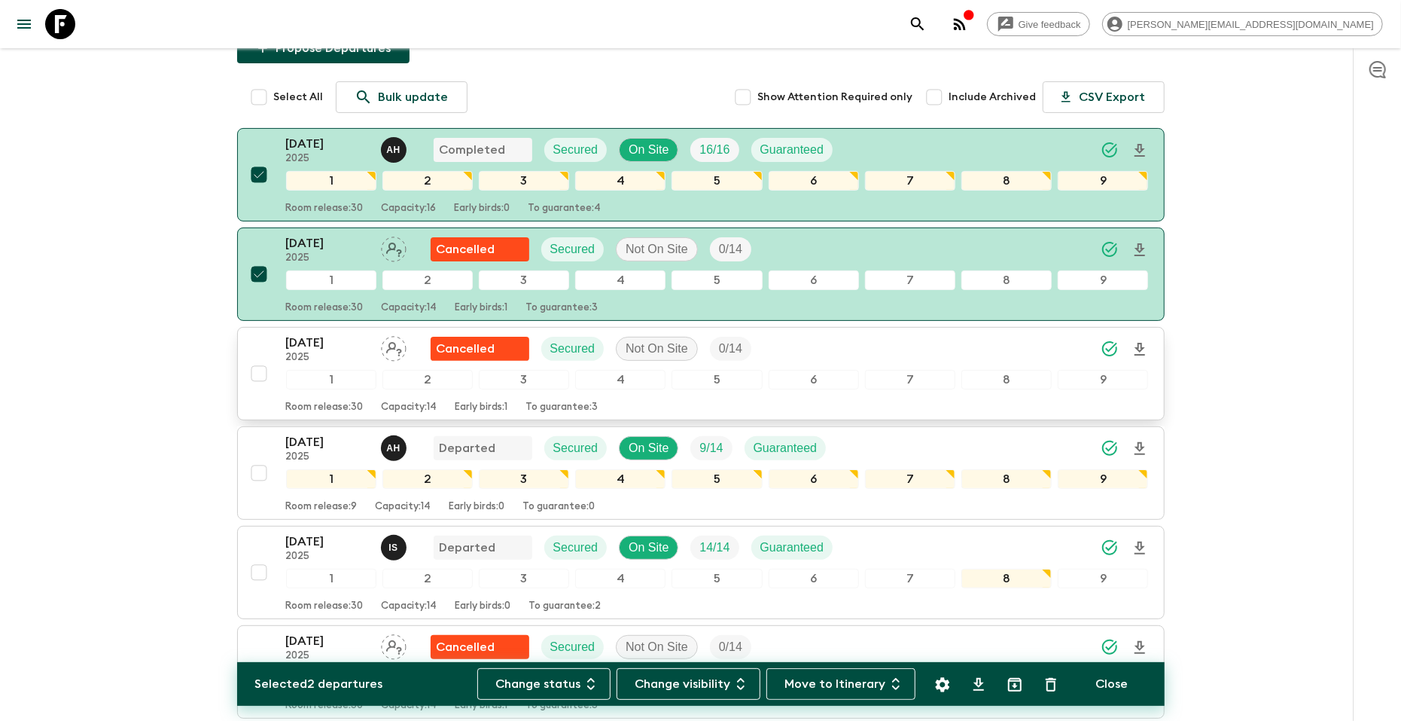
click at [258, 370] on input "checkbox" at bounding box center [259, 373] width 30 height 30
checkbox input "true"
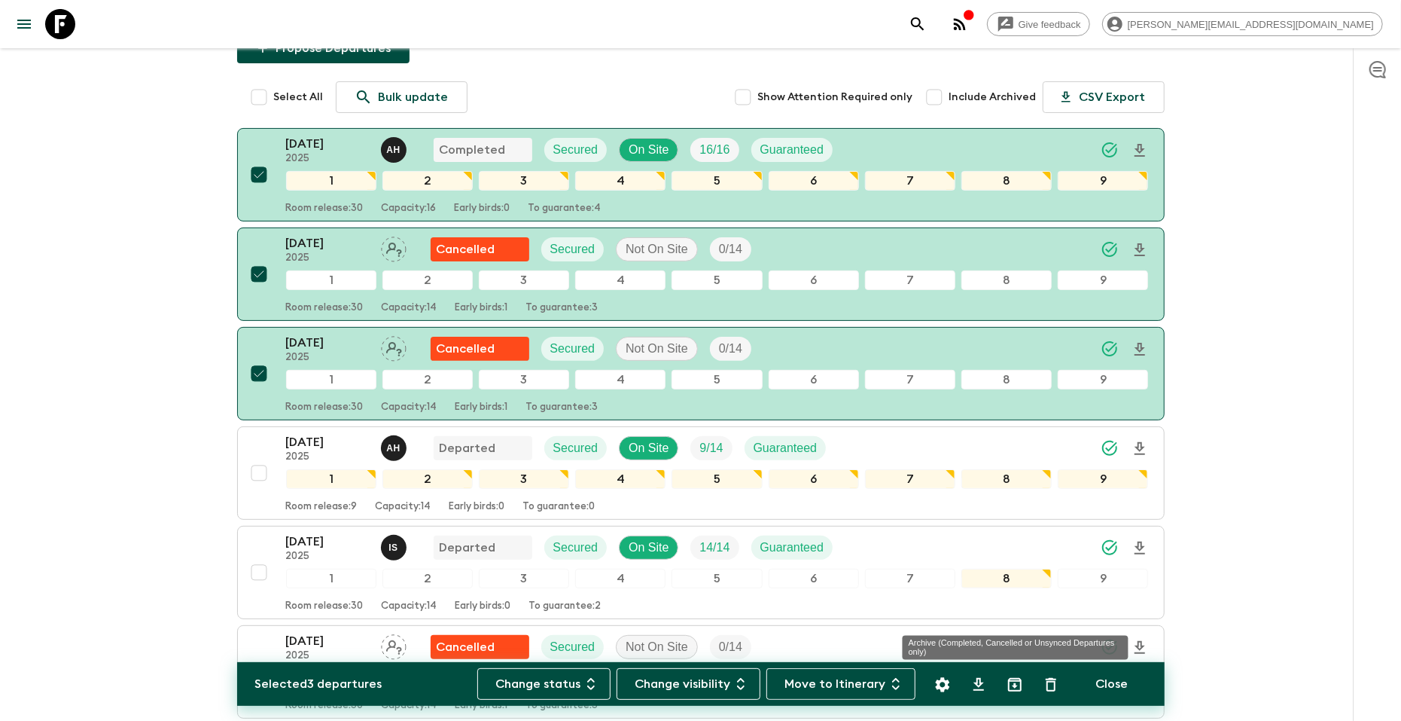
click at [1009, 686] on icon "Archive (Completed, Cancelled or Unsynced Departures only)" at bounding box center [1015, 685] width 14 height 14
checkbox input "false"
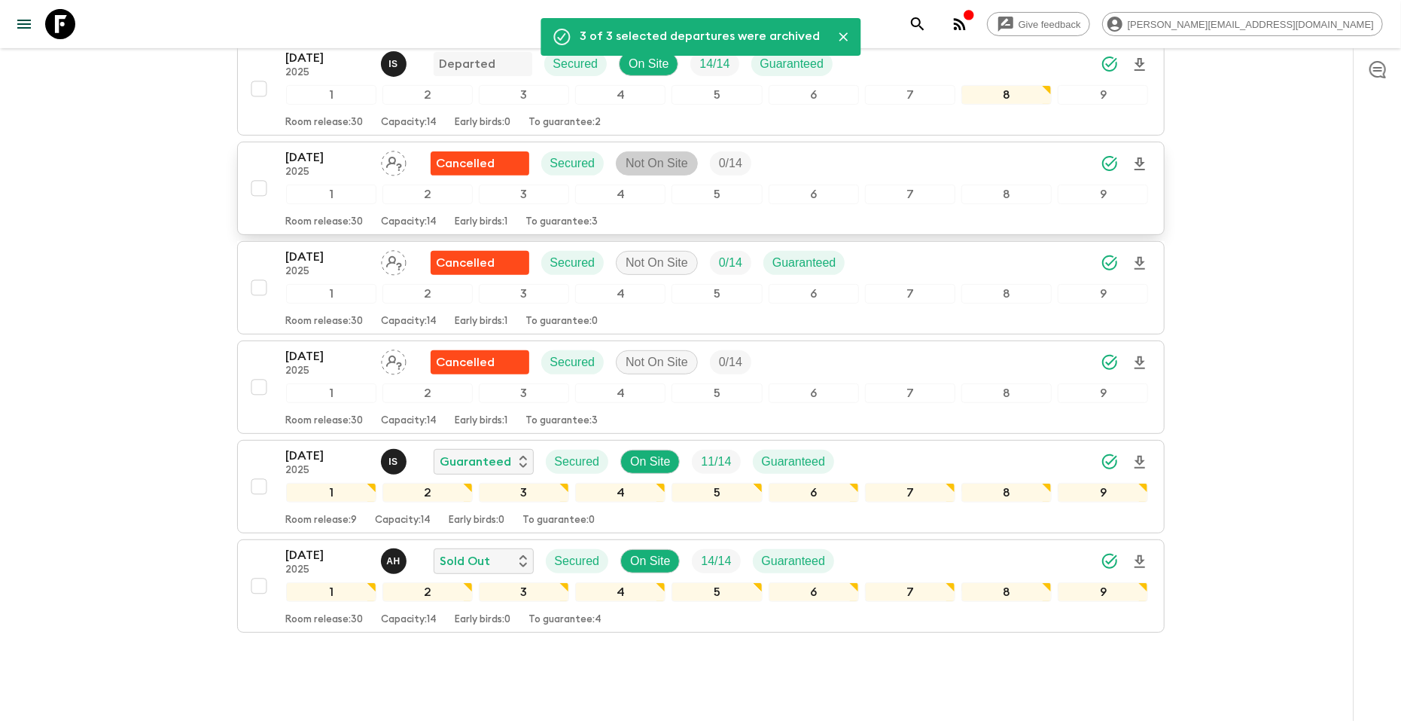
scroll to position [383, 0]
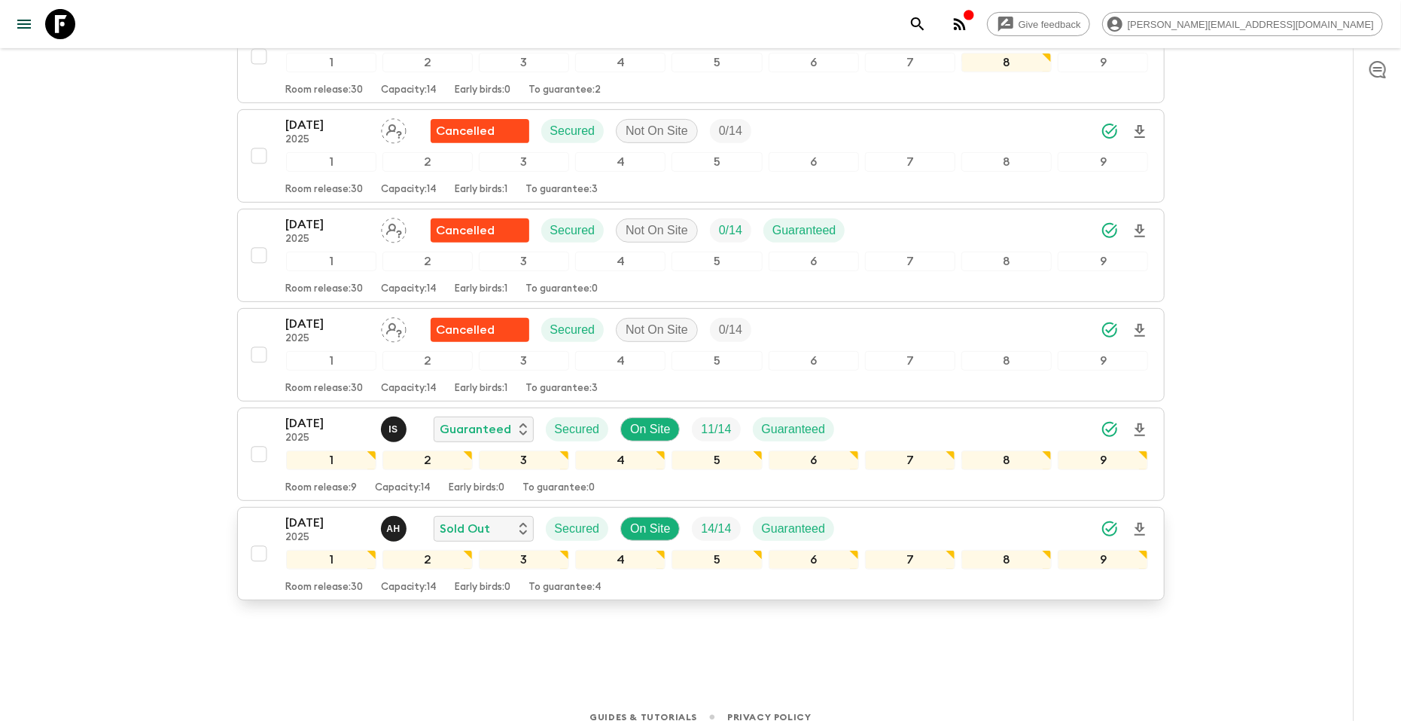
click at [938, 514] on div "[DATE] 2025 A H Sold Out Secured On Site 14 / 14 Guaranteed" at bounding box center [717, 529] width 863 height 30
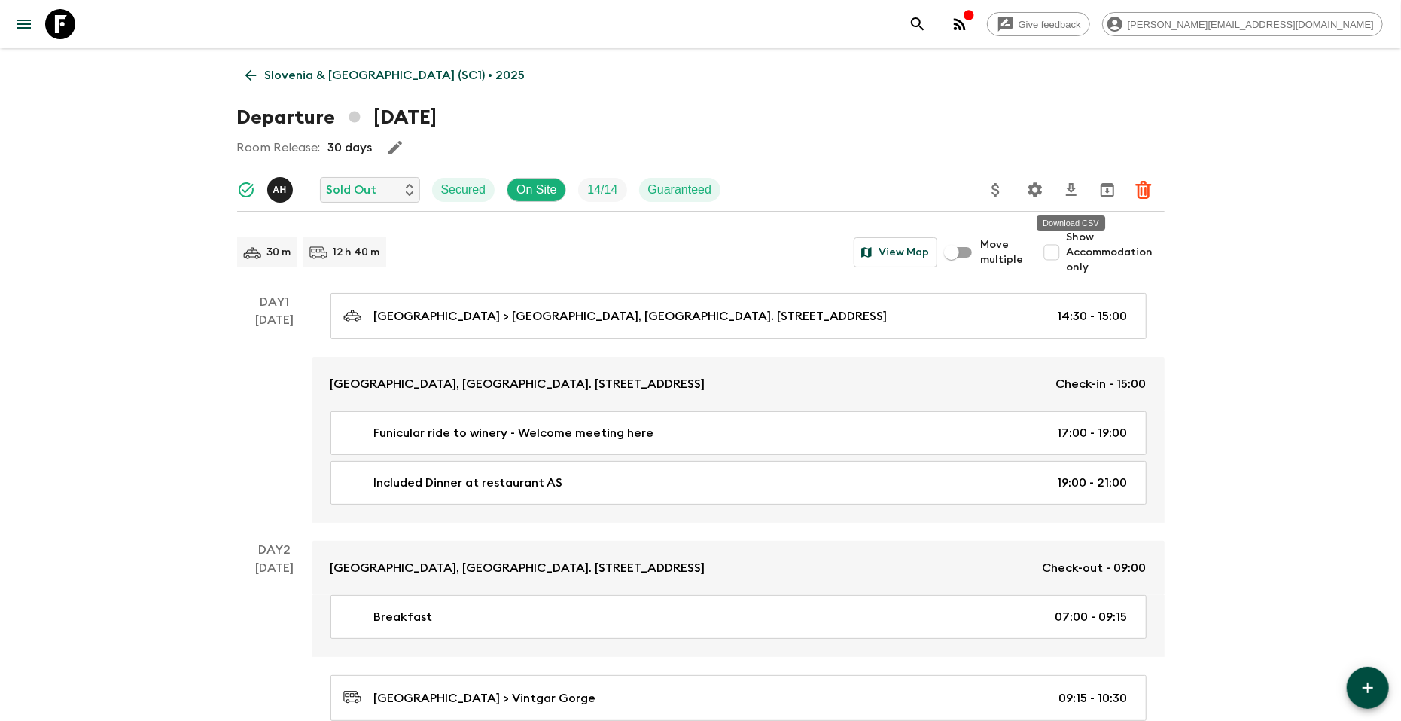
click at [1036, 189] on icon "Settings" at bounding box center [1035, 190] width 18 height 18
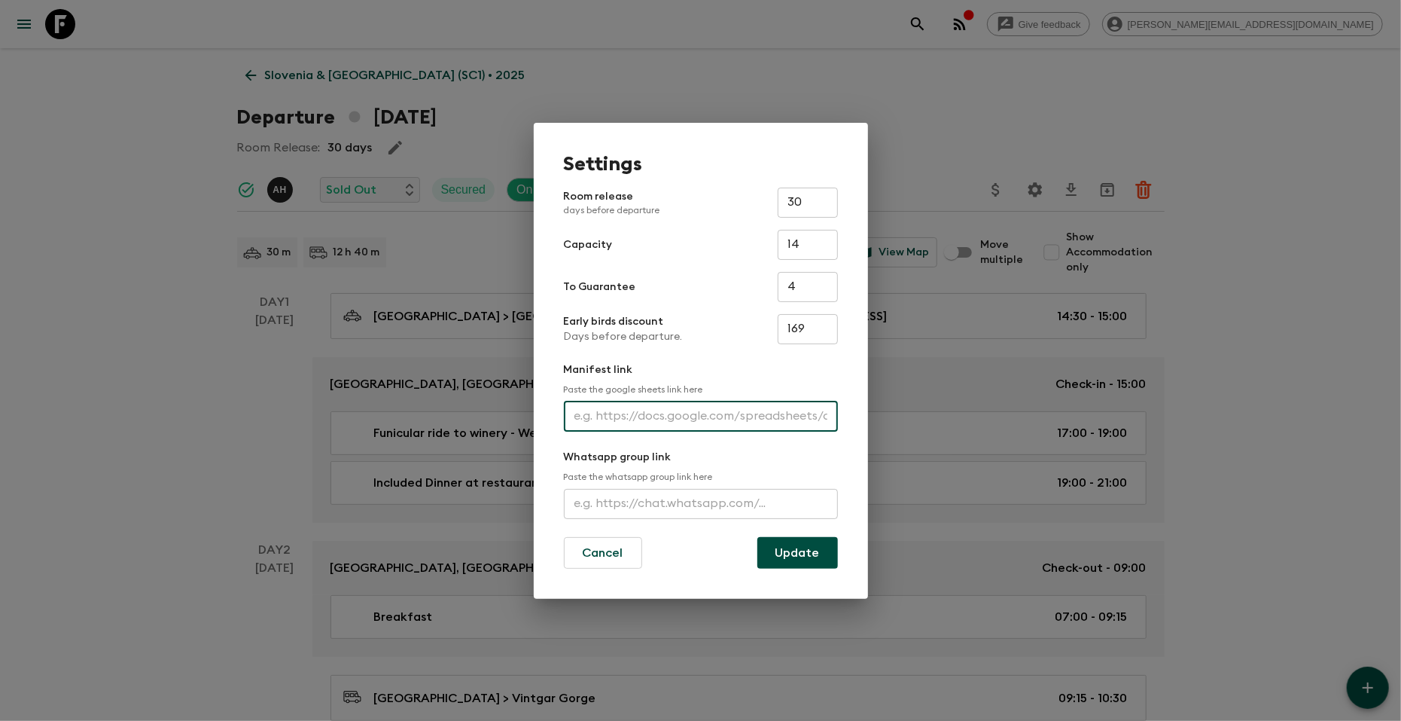
click at [690, 419] on input "text" at bounding box center [701, 416] width 274 height 30
paste input "[URL][DOMAIN_NAME]"
type input "[URL][DOMAIN_NAME]"
click at [765, 546] on button "Update" at bounding box center [797, 553] width 81 height 32
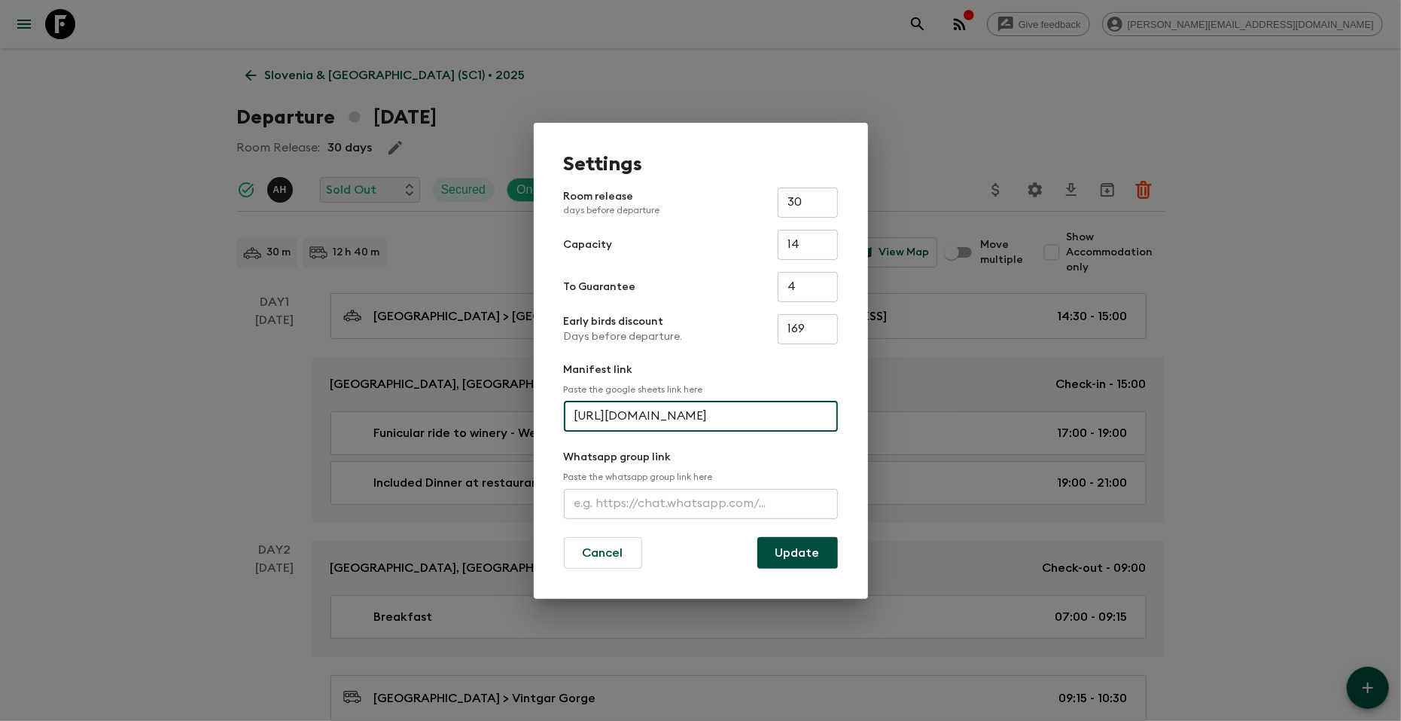
scroll to position [0, 0]
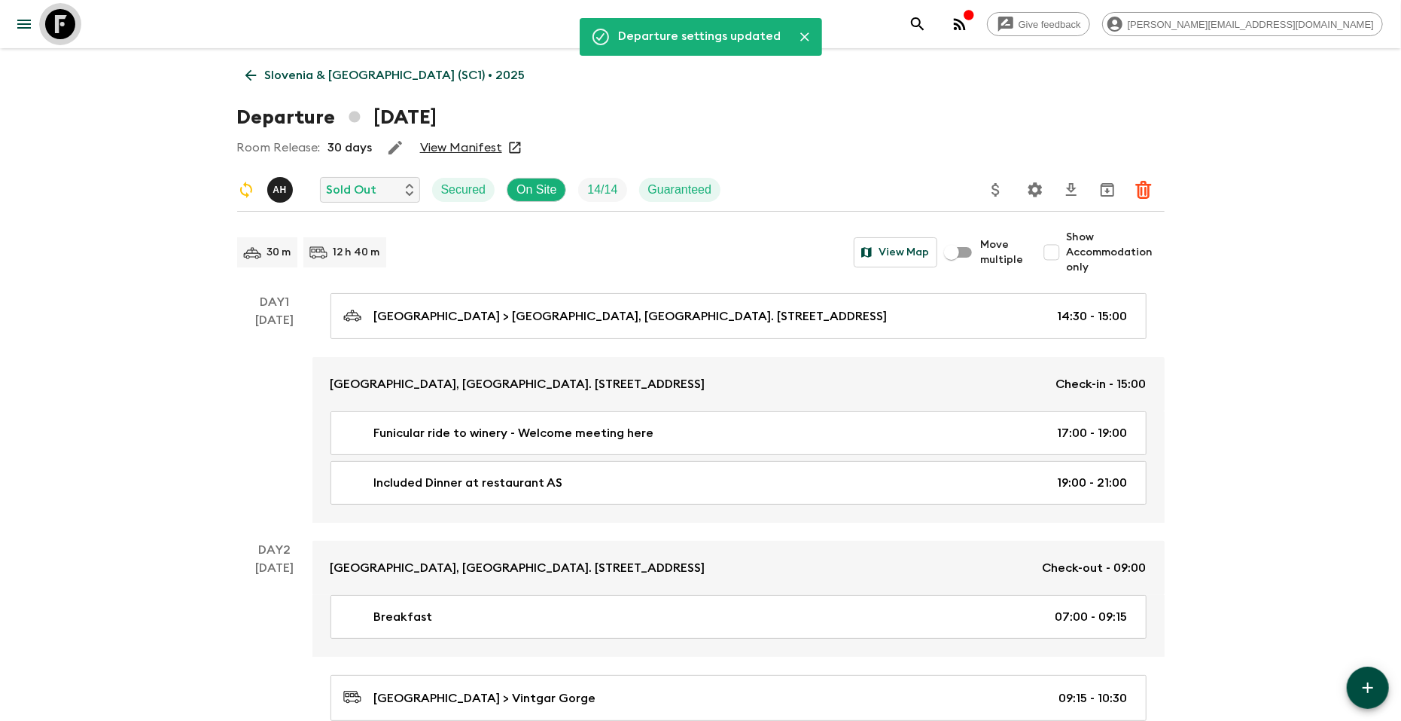
click at [63, 30] on icon at bounding box center [60, 24] width 30 height 30
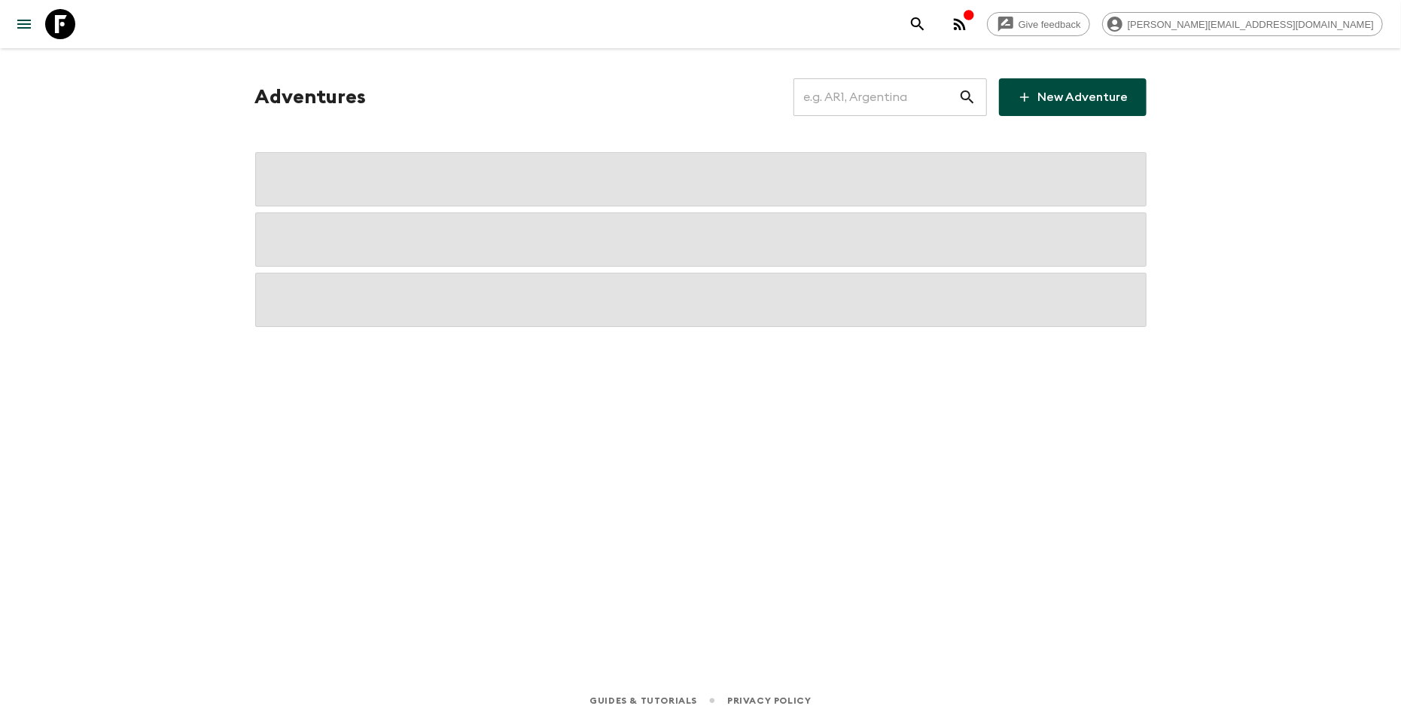
click at [872, 99] on input "text" at bounding box center [876, 97] width 165 height 42
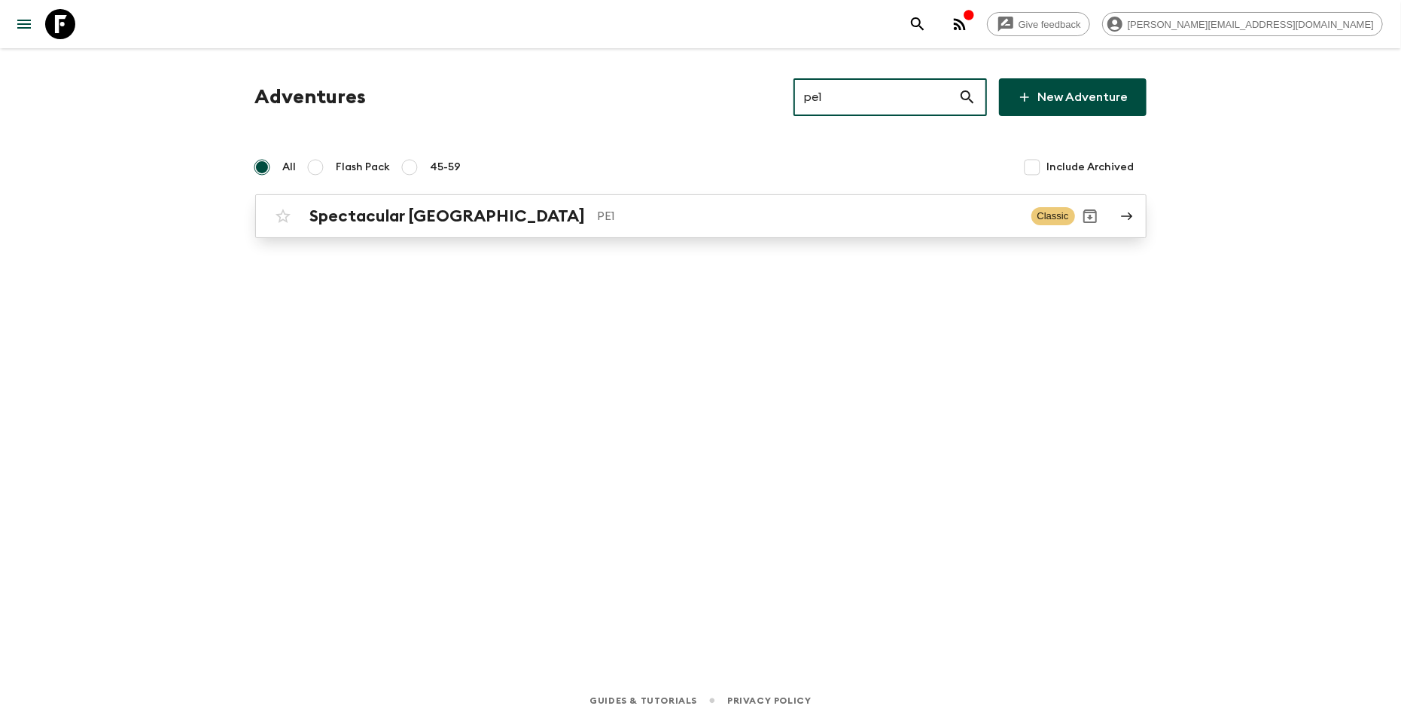
type input "pe1"
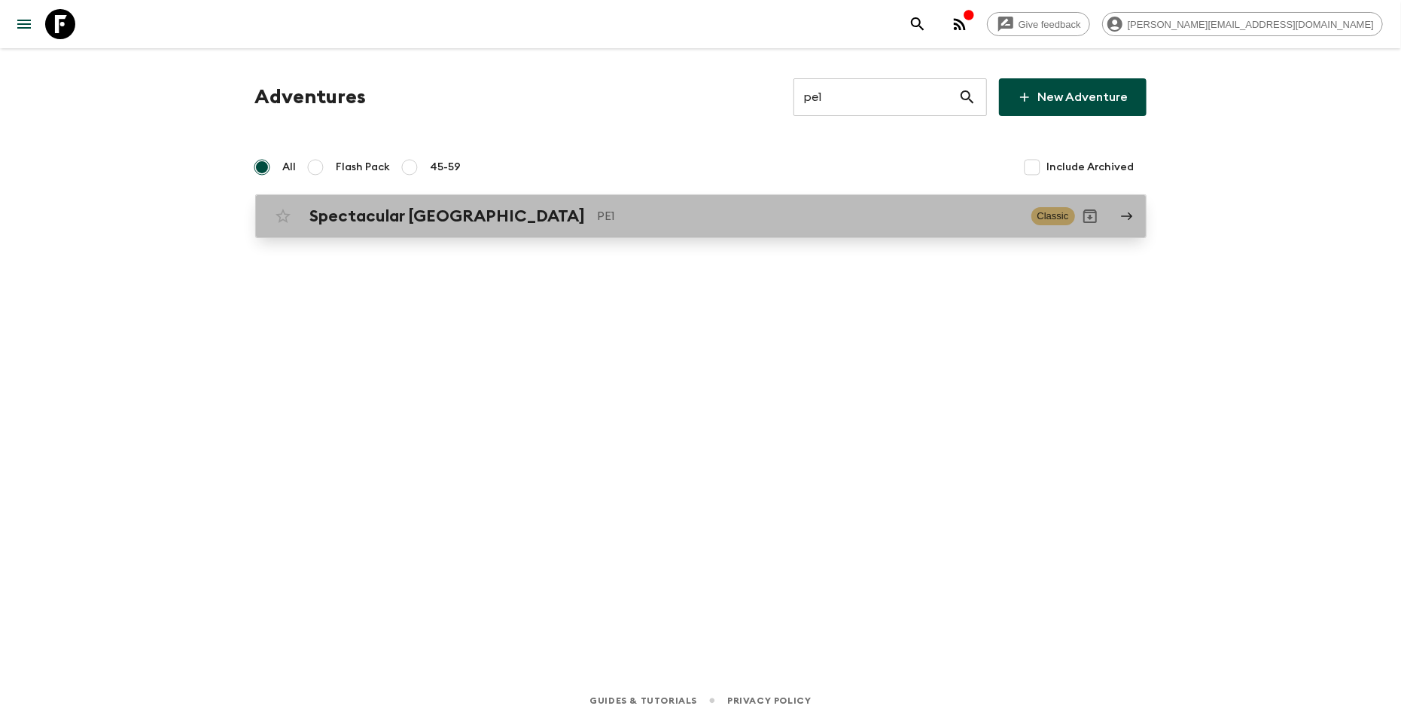
click at [600, 222] on p "PE1" at bounding box center [809, 216] width 422 height 18
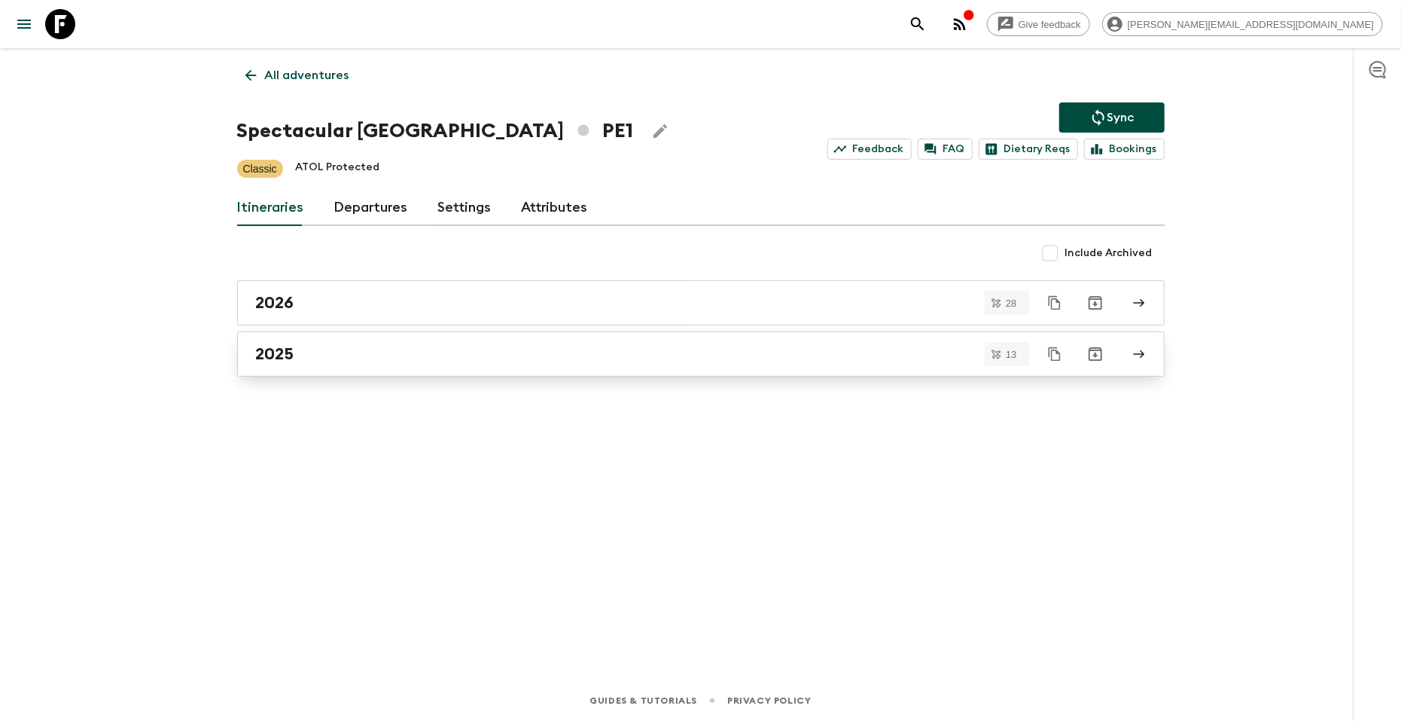
click at [452, 366] on link "2025" at bounding box center [701, 353] width 928 height 45
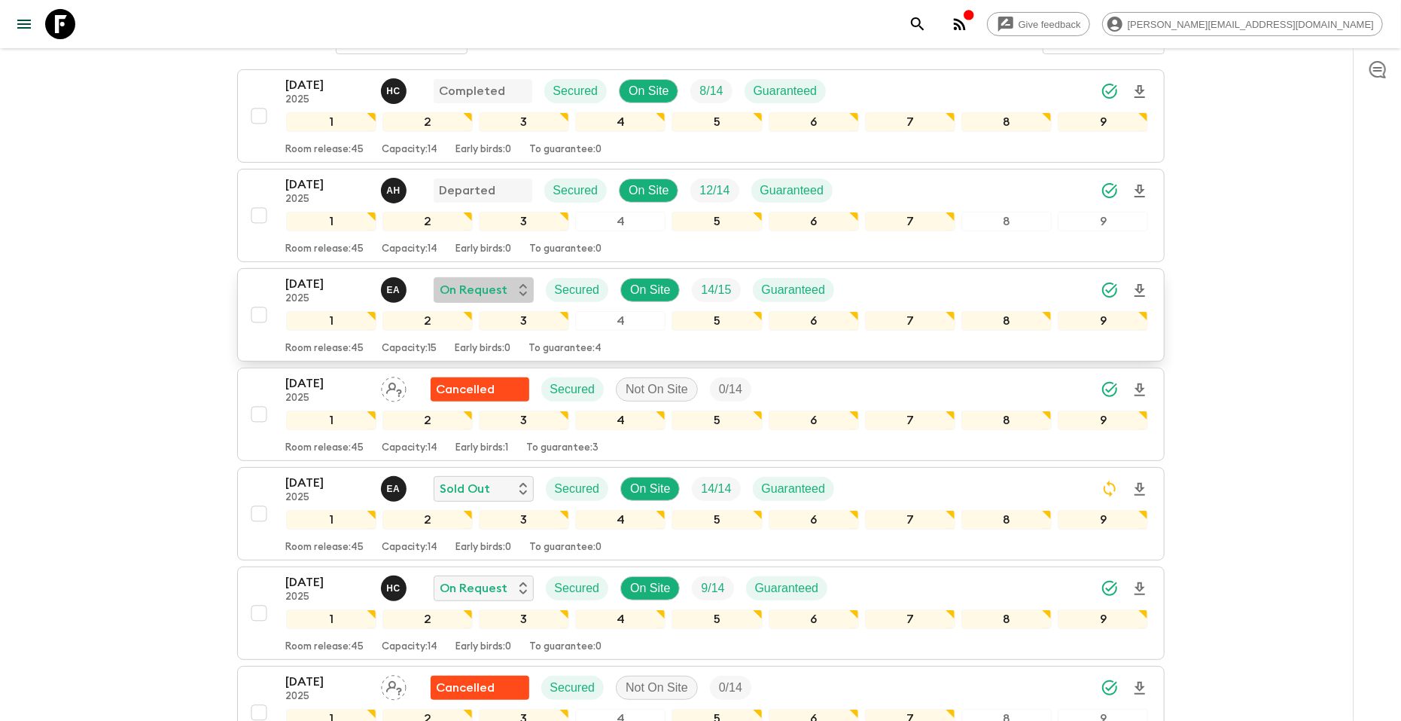
scroll to position [236, 0]
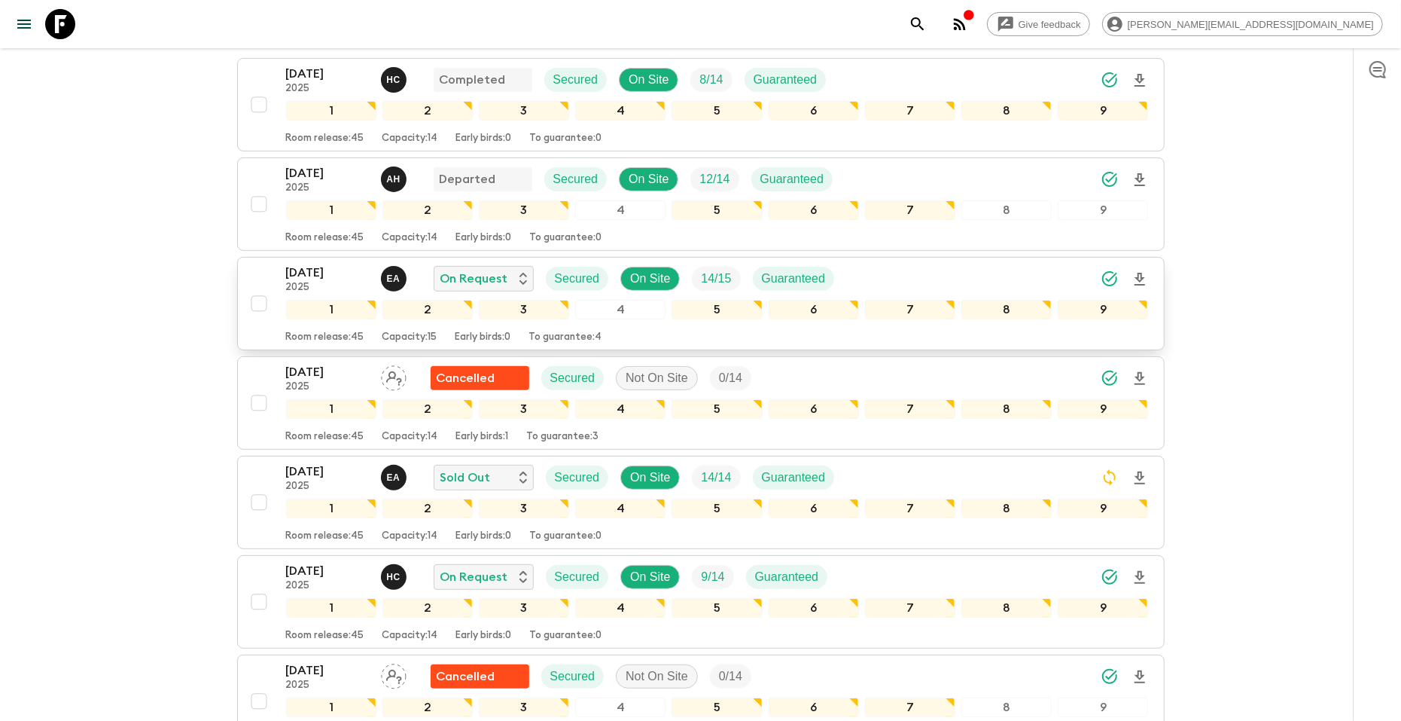
click at [1147, 273] on icon "Download Onboarding" at bounding box center [1140, 279] width 18 height 18
click at [99, 211] on div "Give feedback [PERSON_NAME][EMAIL_ADDRESS][DOMAIN_NAME] All itineraries Spectac…" at bounding box center [700, 622] width 1401 height 1717
